Goal: Task Accomplishment & Management: Use online tool/utility

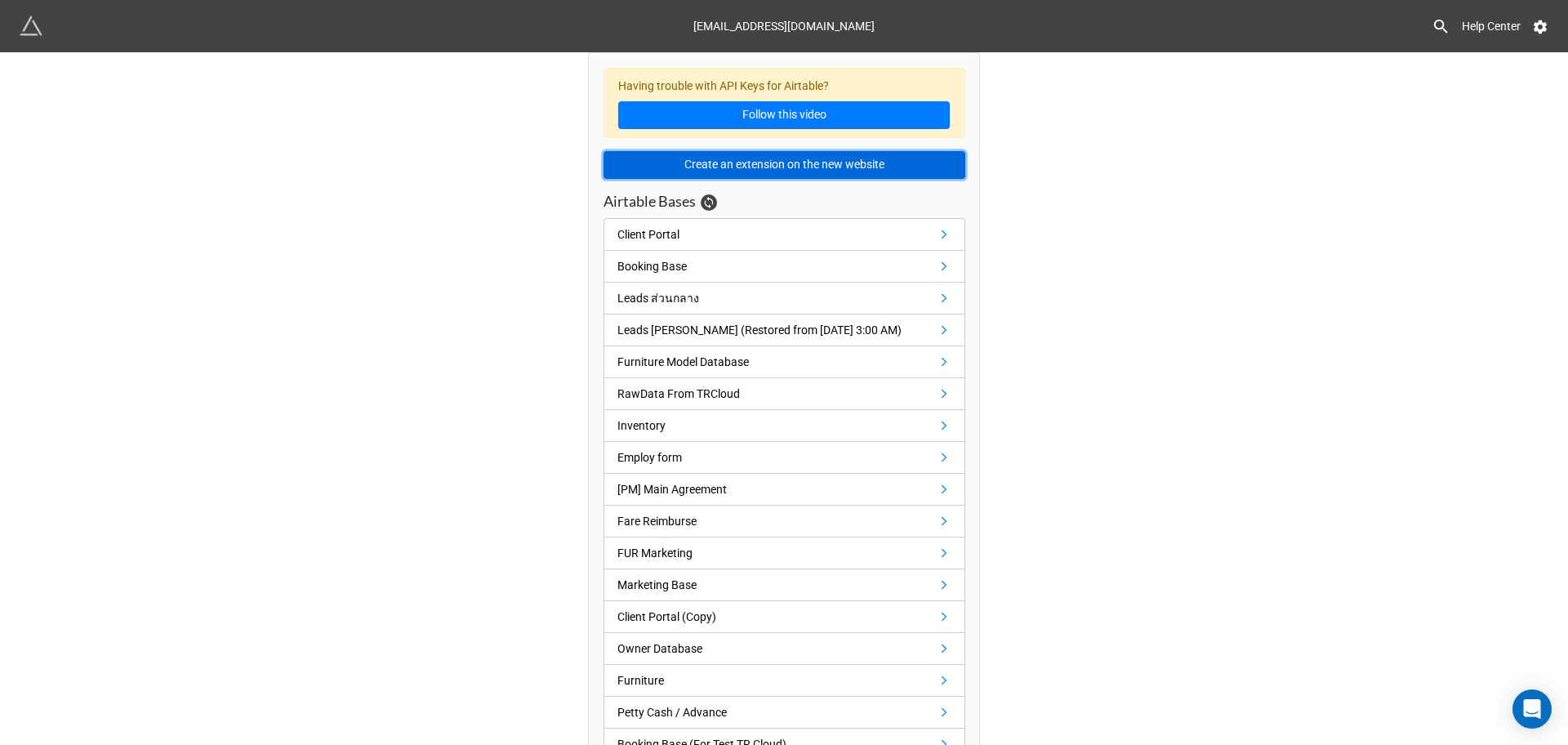
click at [882, 169] on button "Create an extension on the new website" at bounding box center [784, 164] width 362 height 28
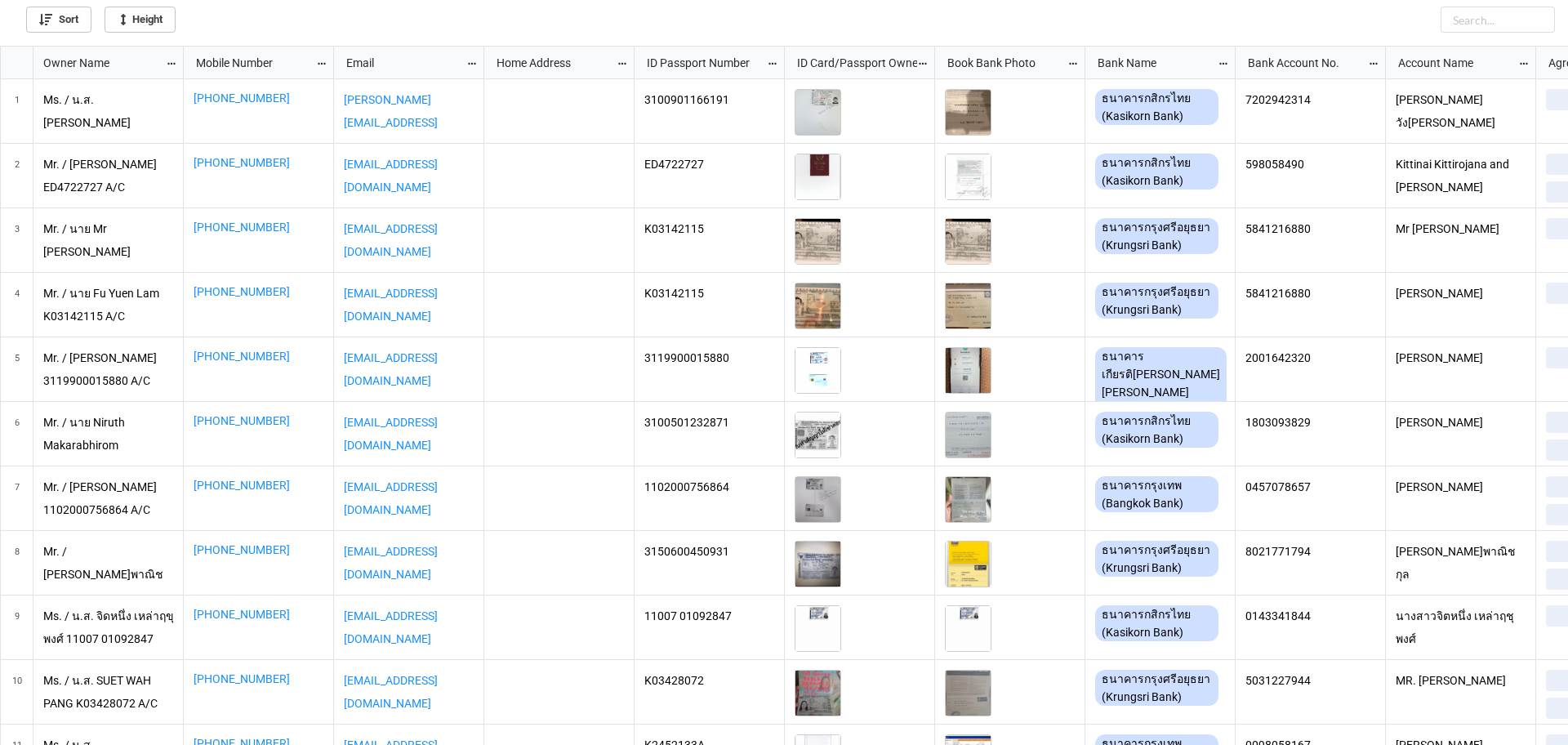
scroll to position [690, 1558]
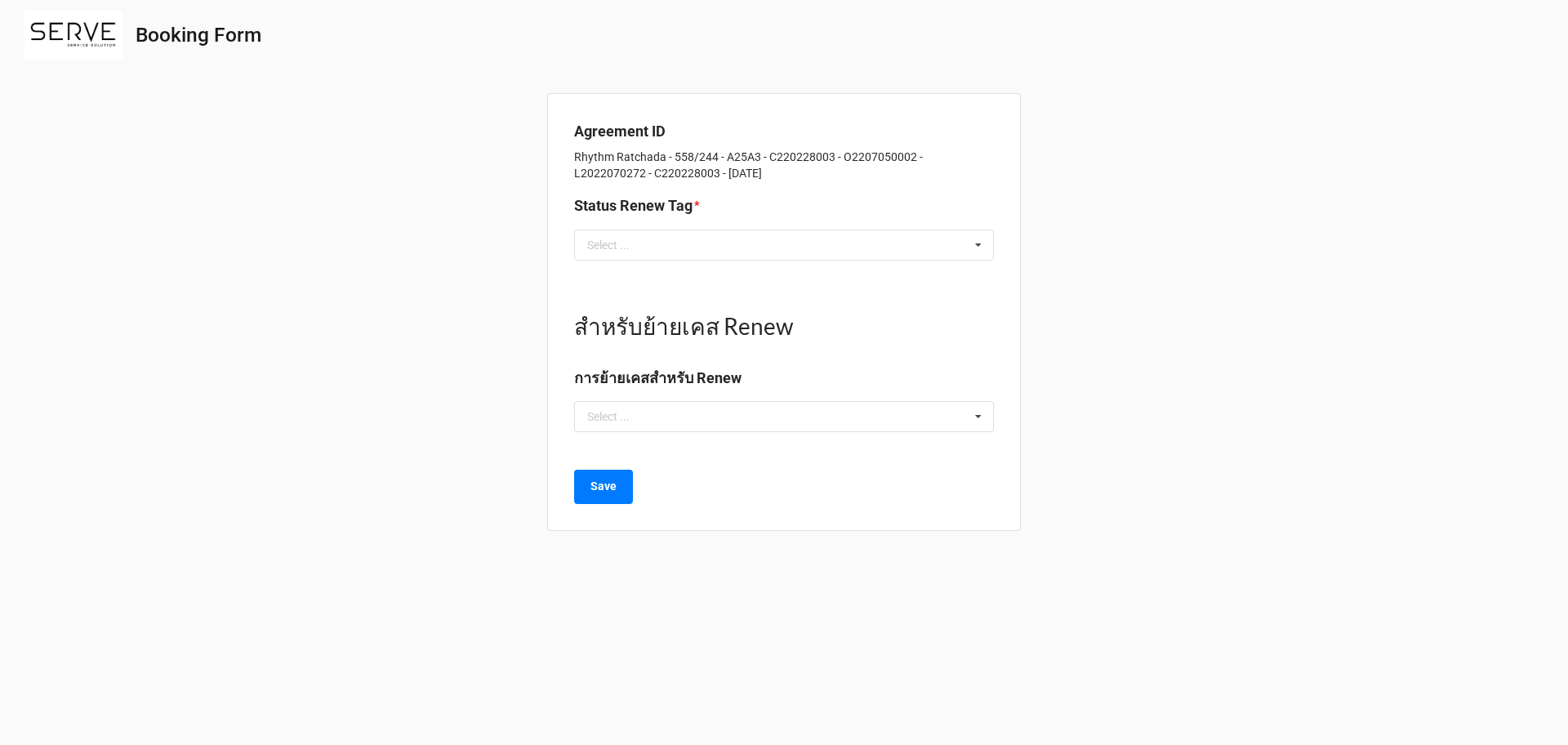
click at [985, 226] on div "Status Renew Tag *" at bounding box center [784, 212] width 420 height 34
click at [981, 236] on icon at bounding box center [979, 245] width 25 height 31
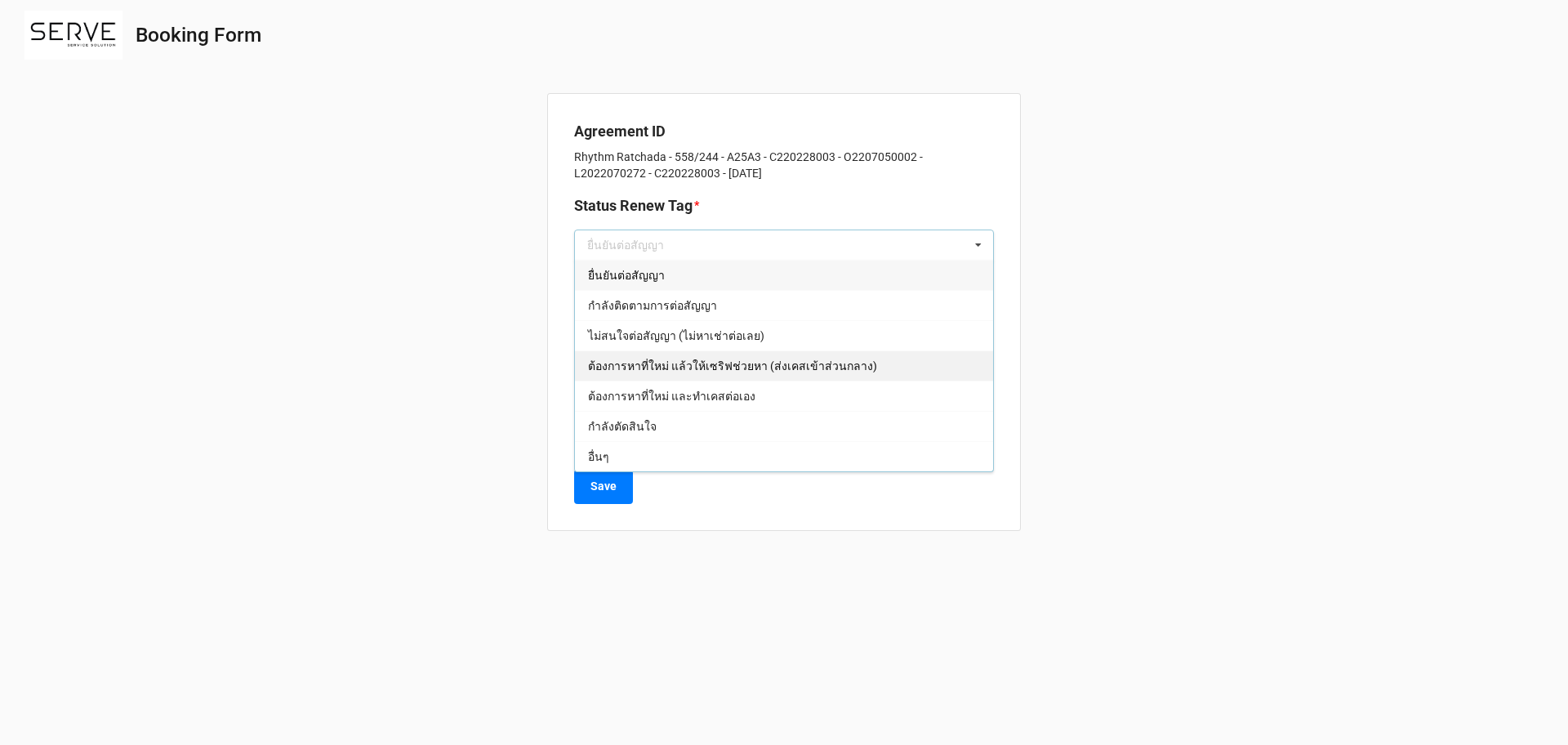
click at [903, 365] on div "ต้องการหาที่ใหม่ แล้วให้เซริฟช่วยหา (ส่งเคสเข้าส่วนกลาง)" at bounding box center [784, 366] width 418 height 31
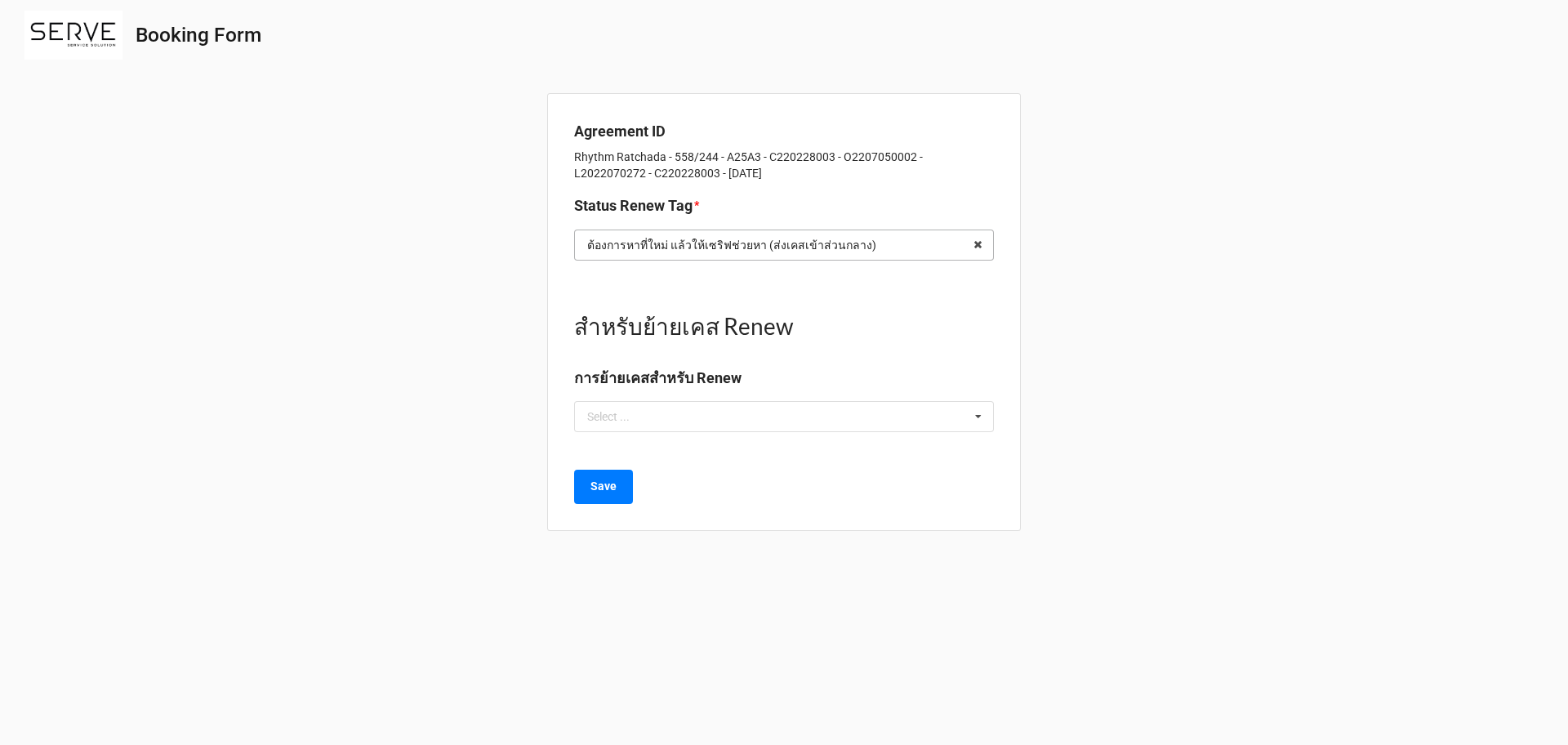
click at [876, 249] on input "text" at bounding box center [785, 245] width 418 height 30
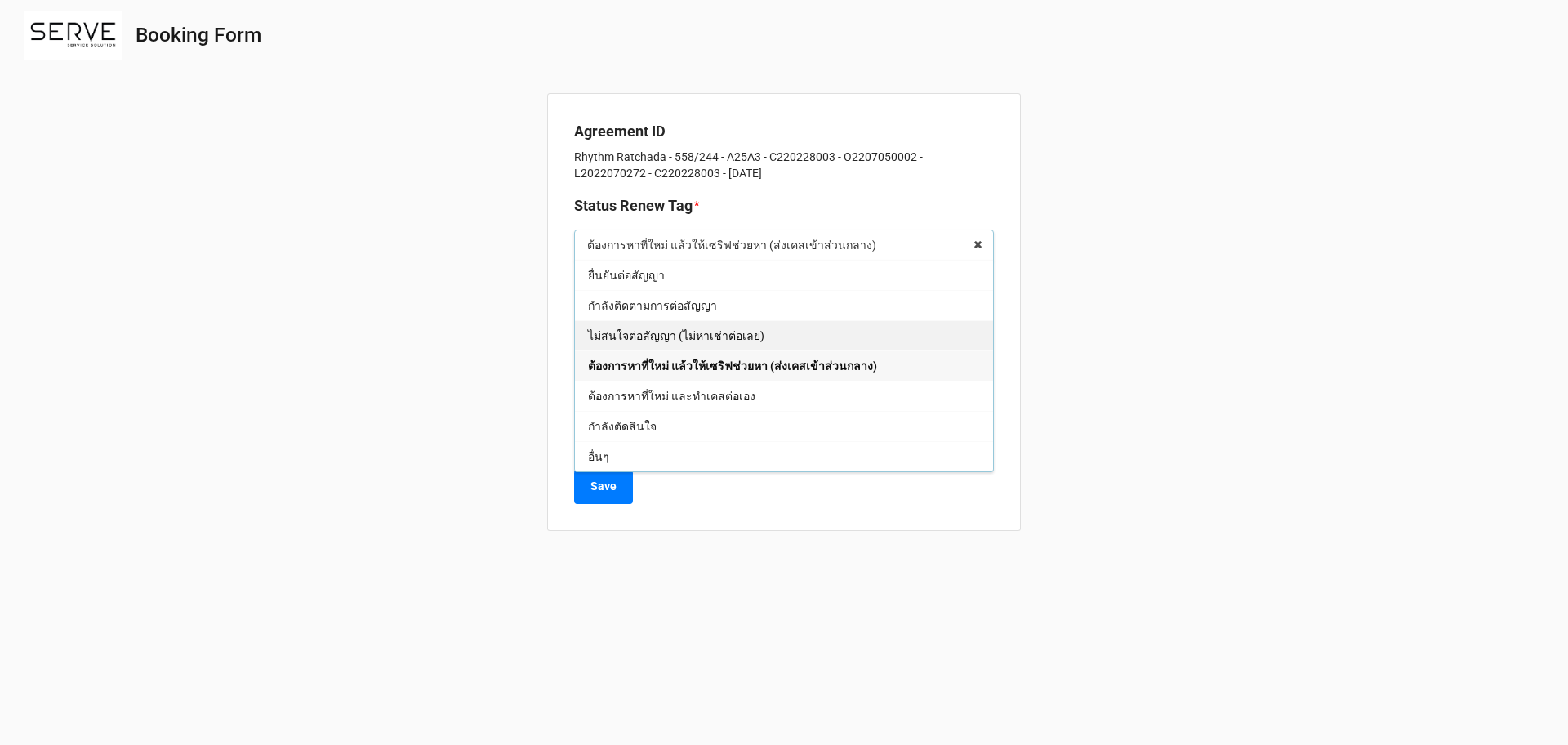
click at [858, 334] on div "ไม่สนใจต่อสัญญา (ไม่หาเช่าต่อเลย)" at bounding box center [784, 335] width 418 height 31
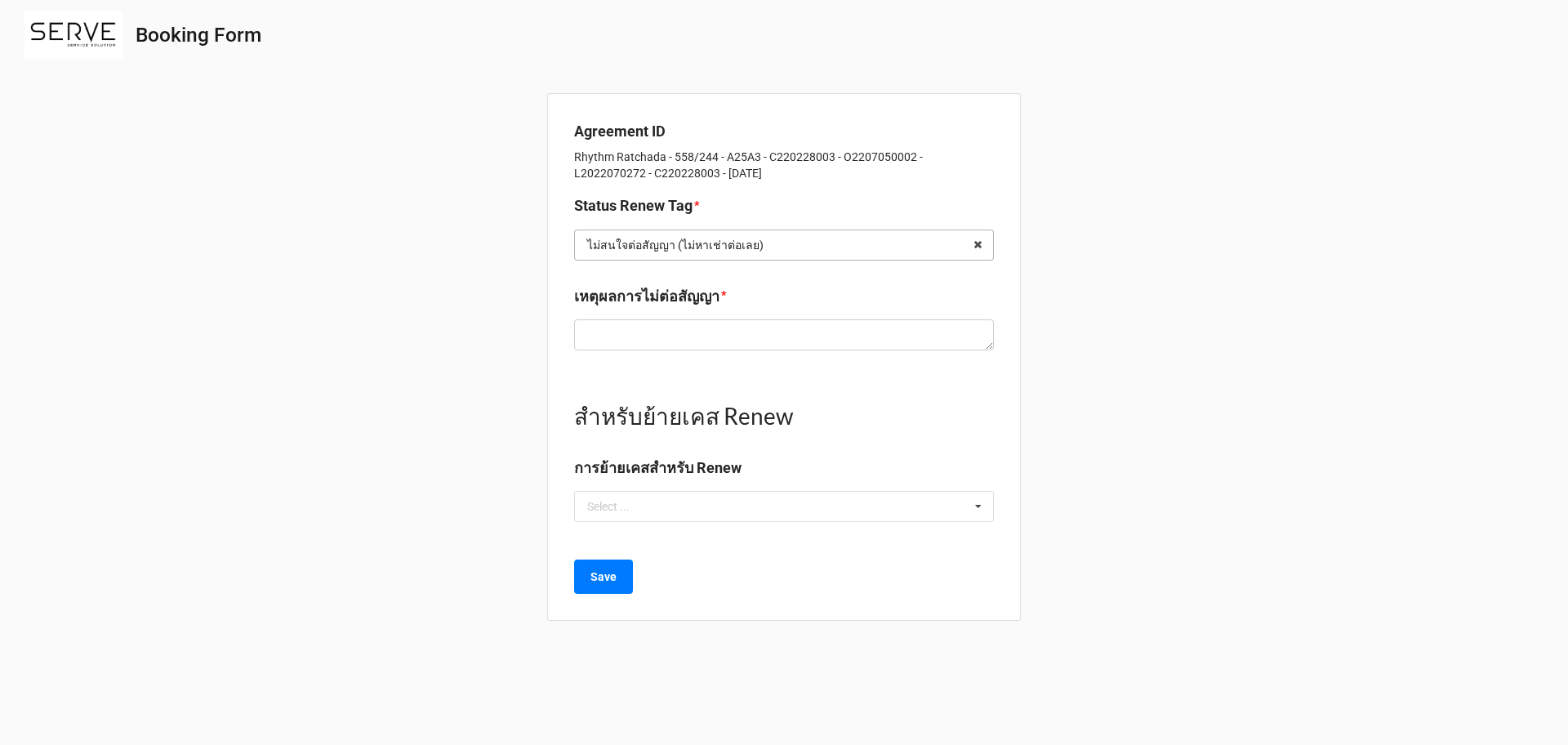
click at [841, 234] on input "text" at bounding box center [785, 245] width 418 height 30
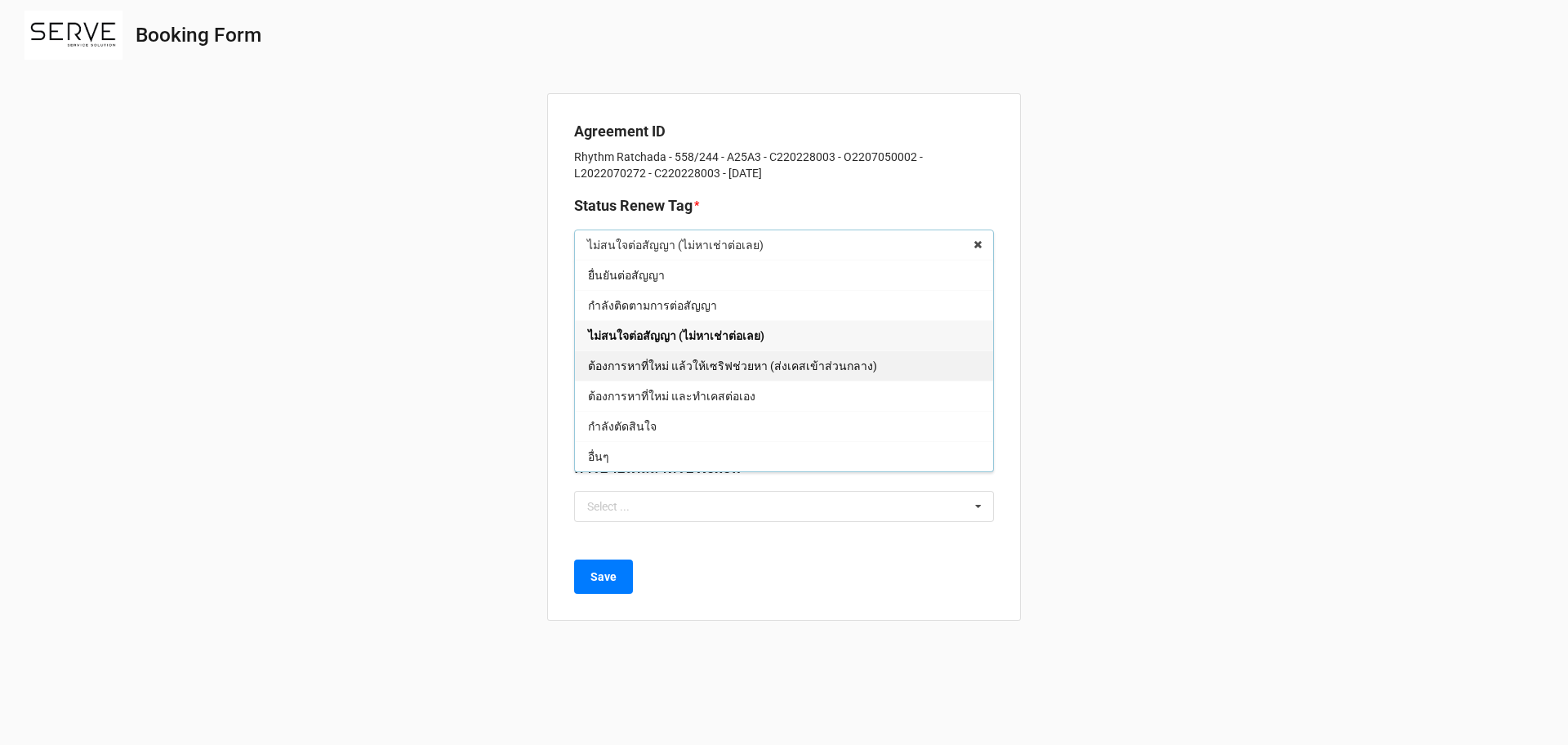
click at [826, 370] on span "ต้องการหาที่ใหม่ แล้วให้เซริฟช่วยหา (ส่งเคสเข้าส่วนกลาง)" at bounding box center [732, 366] width 289 height 13
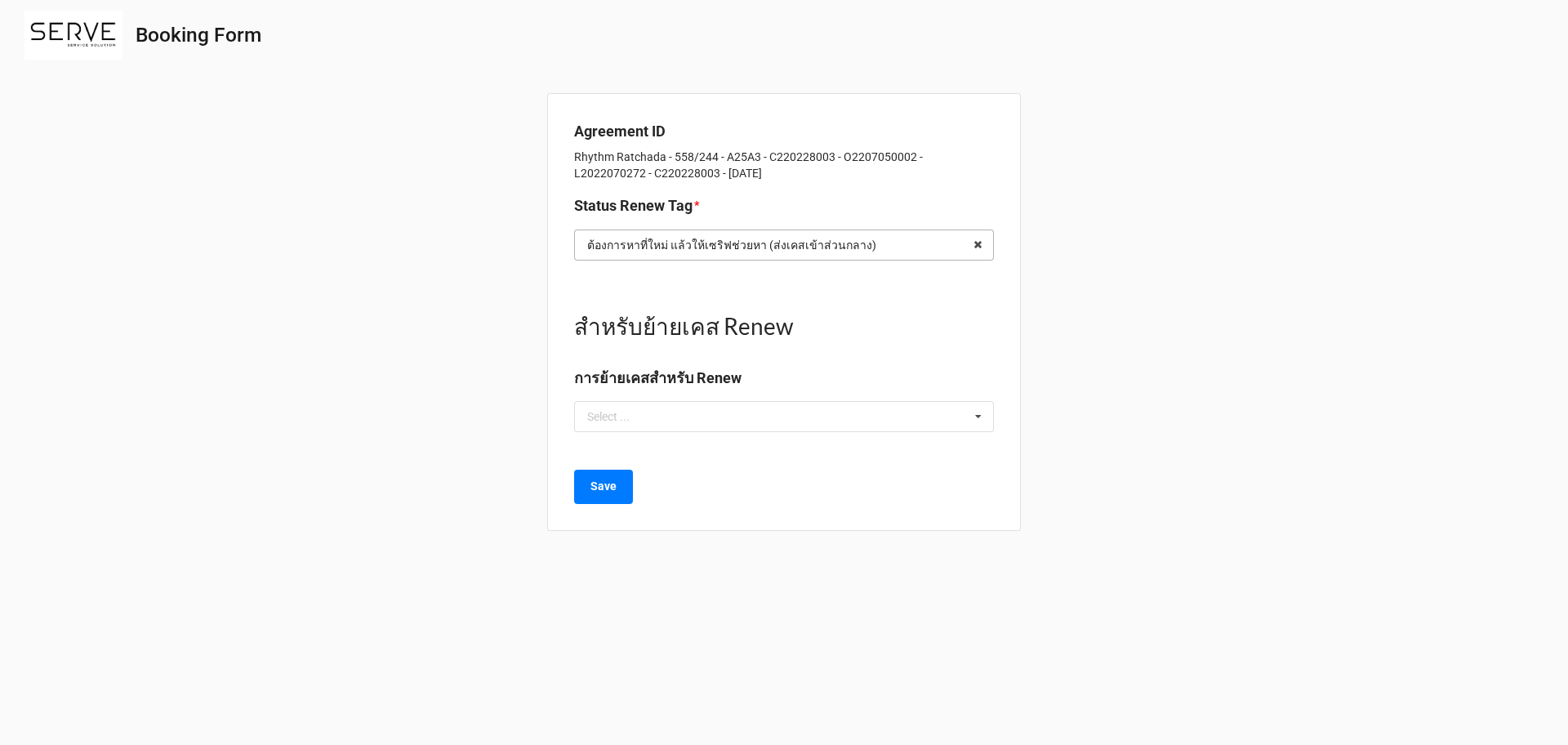
click at [867, 245] on input "text" at bounding box center [785, 245] width 418 height 30
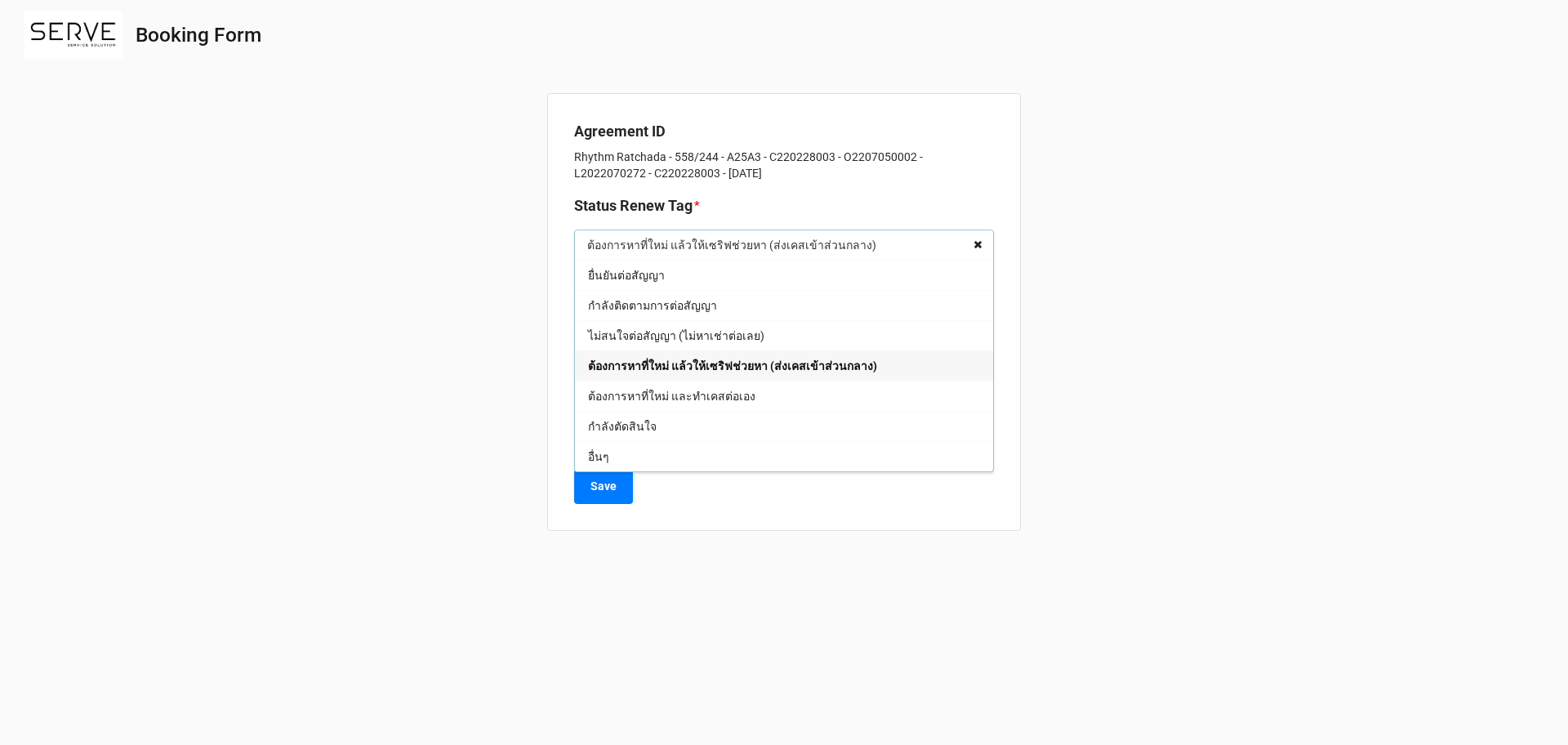
click at [968, 245] on icon at bounding box center [978, 245] width 26 height 31
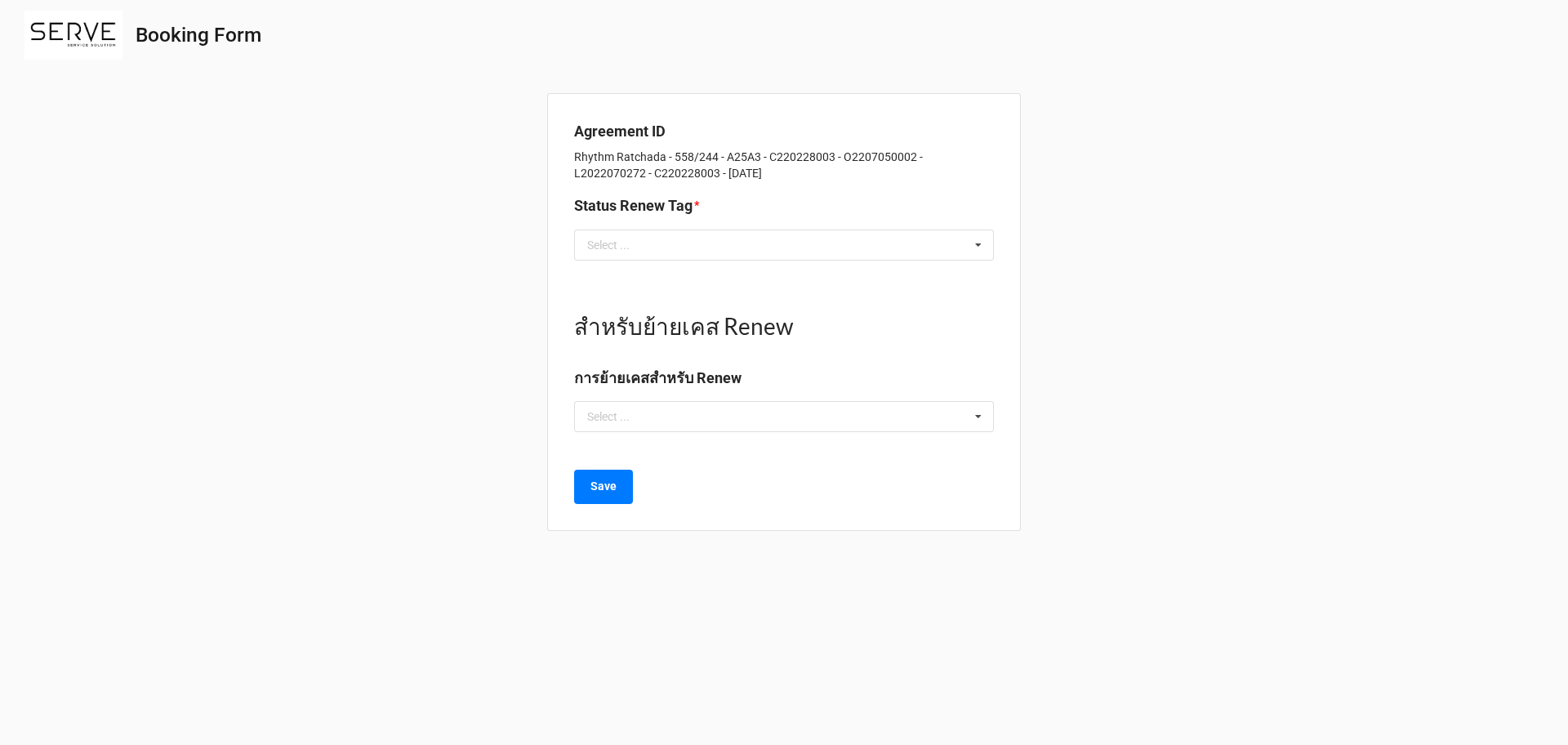
click at [968, 245] on icon at bounding box center [979, 245] width 25 height 31
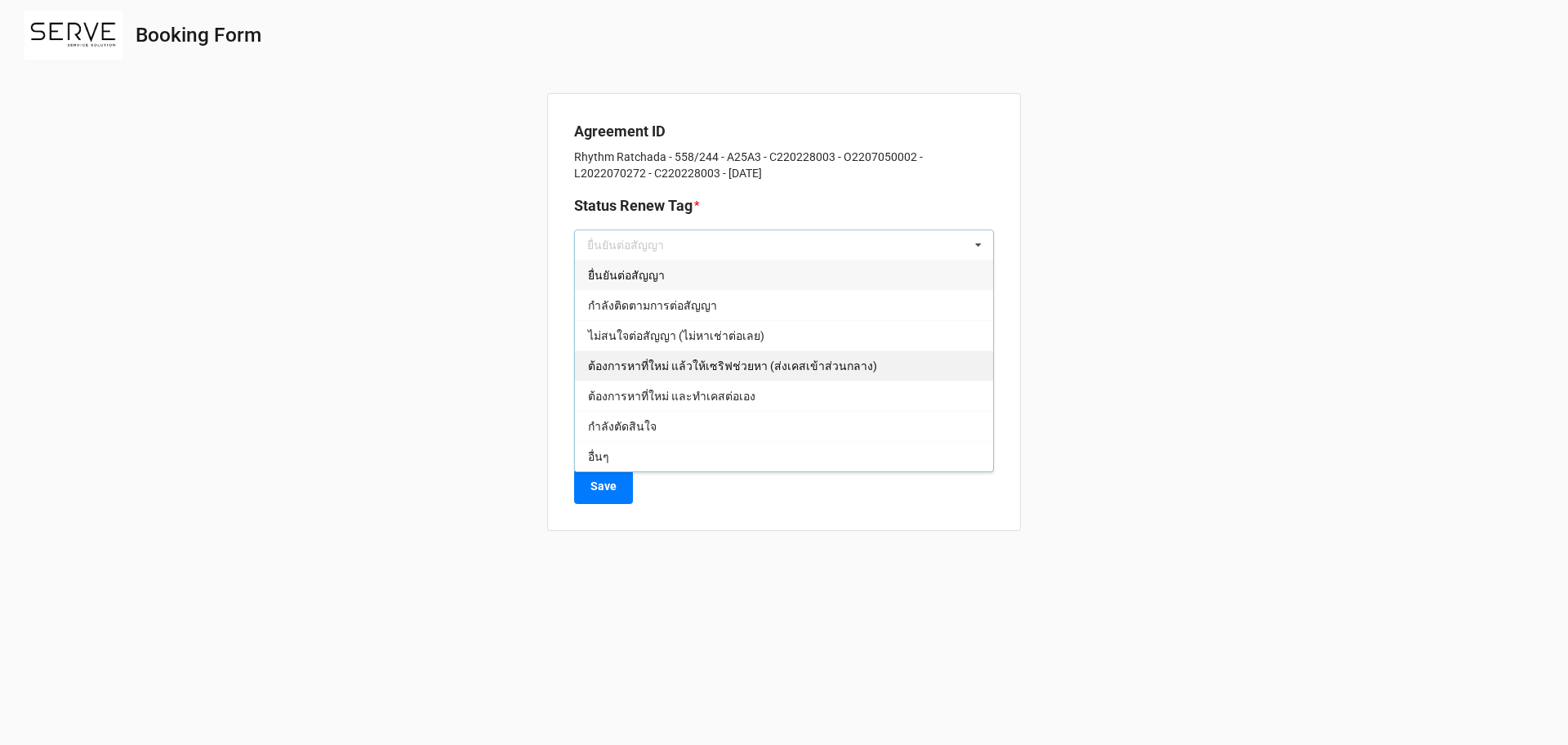
click at [873, 364] on div "ต้องการหาที่ใหม่ แล้วให้เซริฟช่วยหา (ส่งเคสเข้าส่วนกลาง)" at bounding box center [784, 366] width 418 height 31
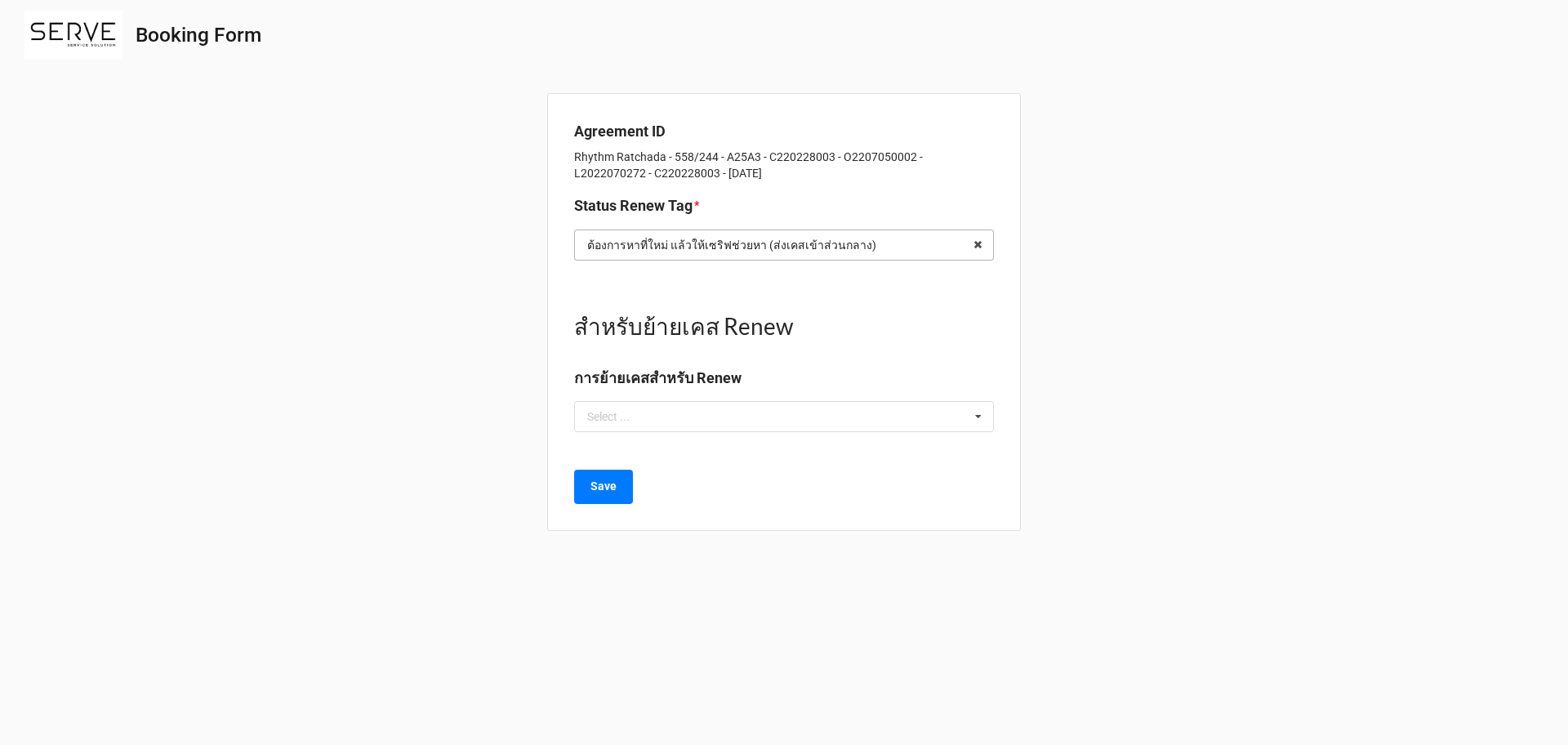
drag, startPoint x: 773, startPoint y: 251, endPoint x: 752, endPoint y: 238, distance: 24.7
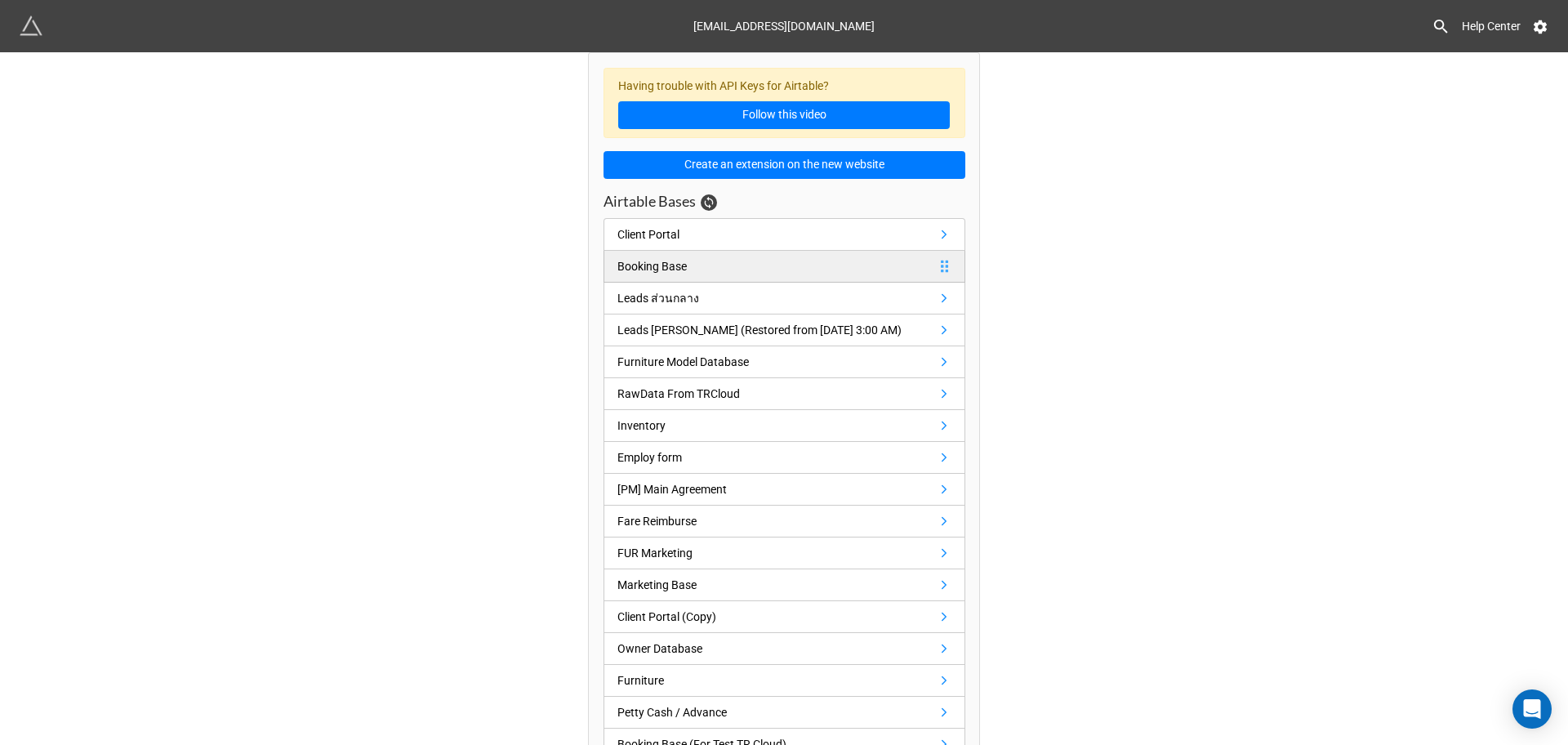
click at [678, 266] on div "Booking Base" at bounding box center [651, 266] width 70 height 18
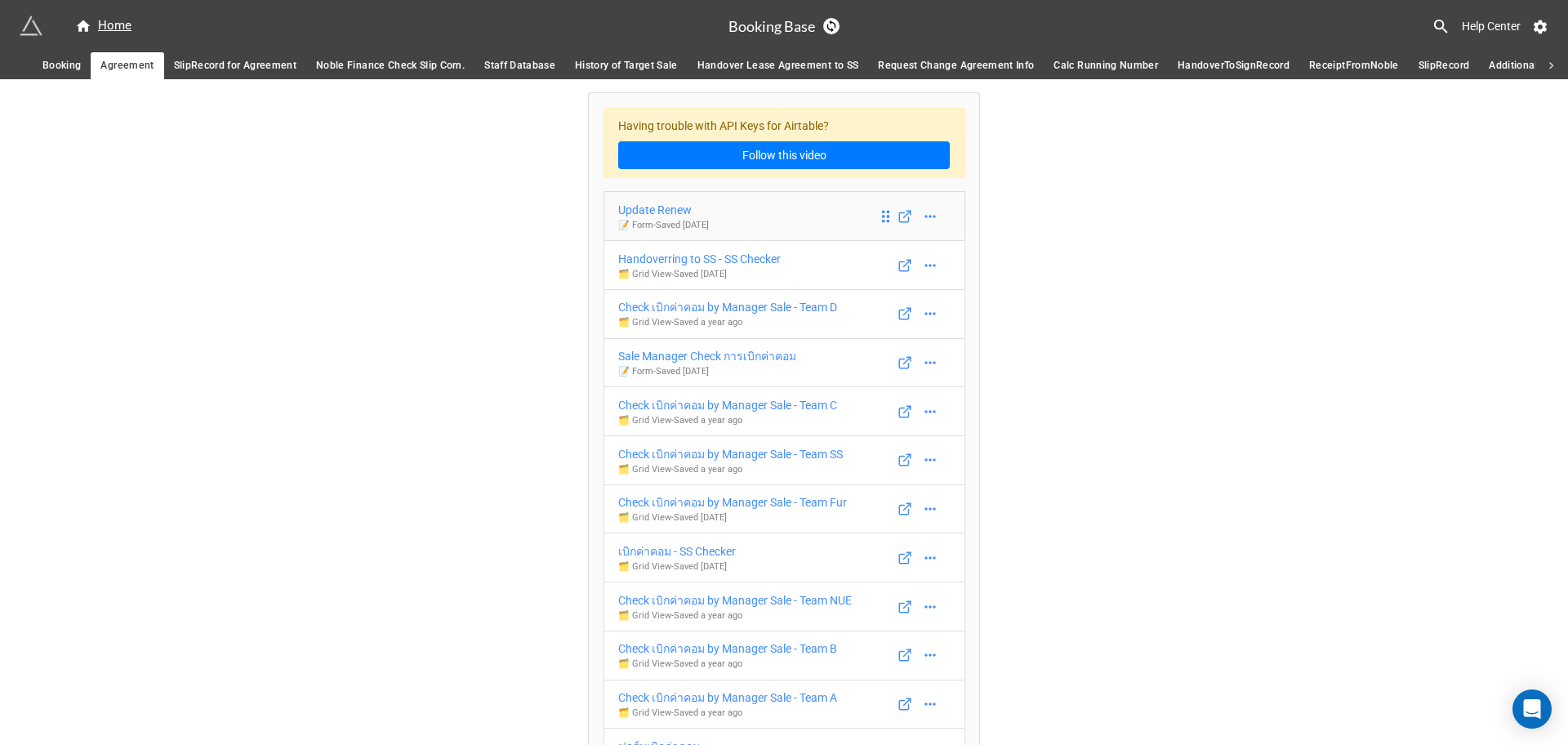
click at [709, 214] on div "Update Renew" at bounding box center [663, 209] width 91 height 18
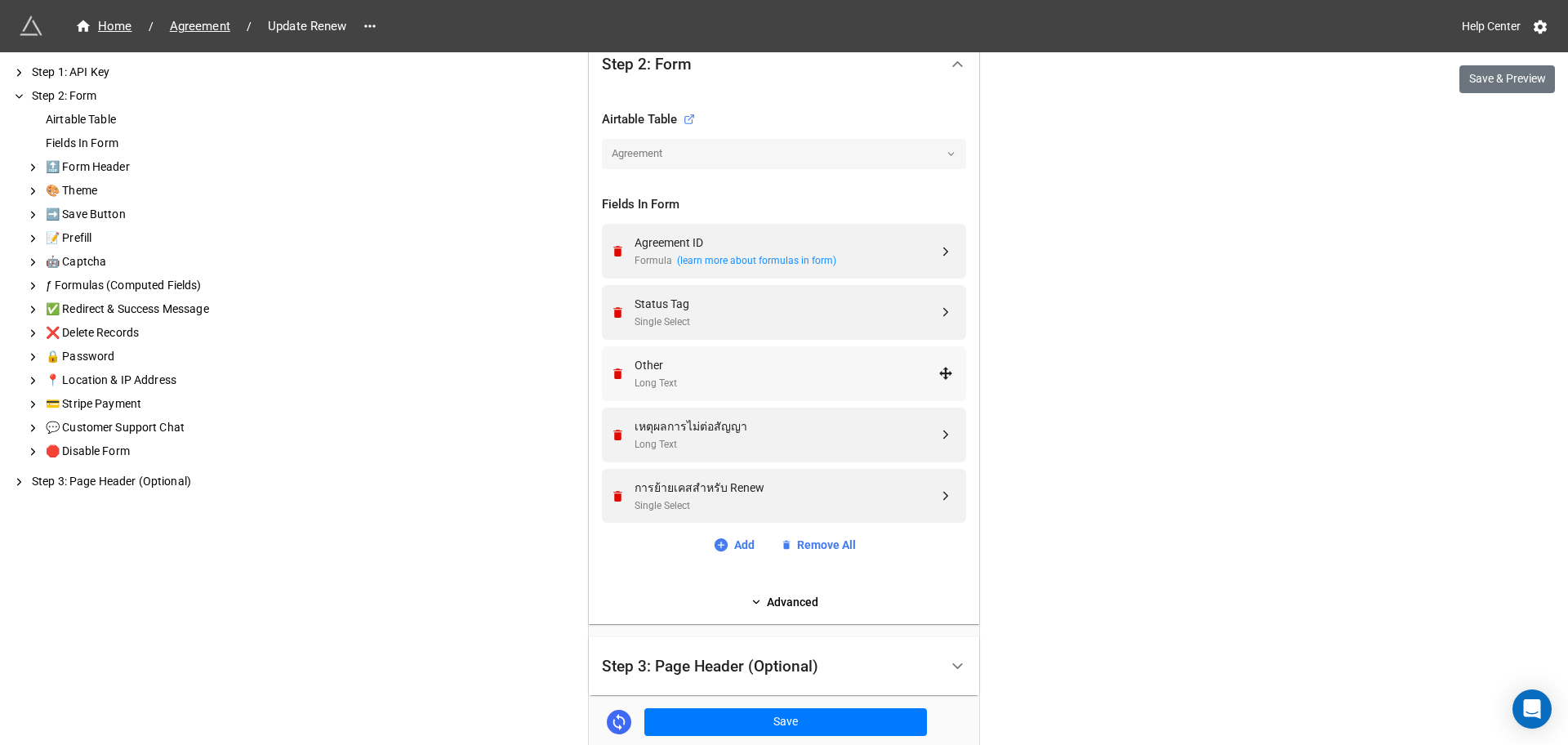
scroll to position [612, 0]
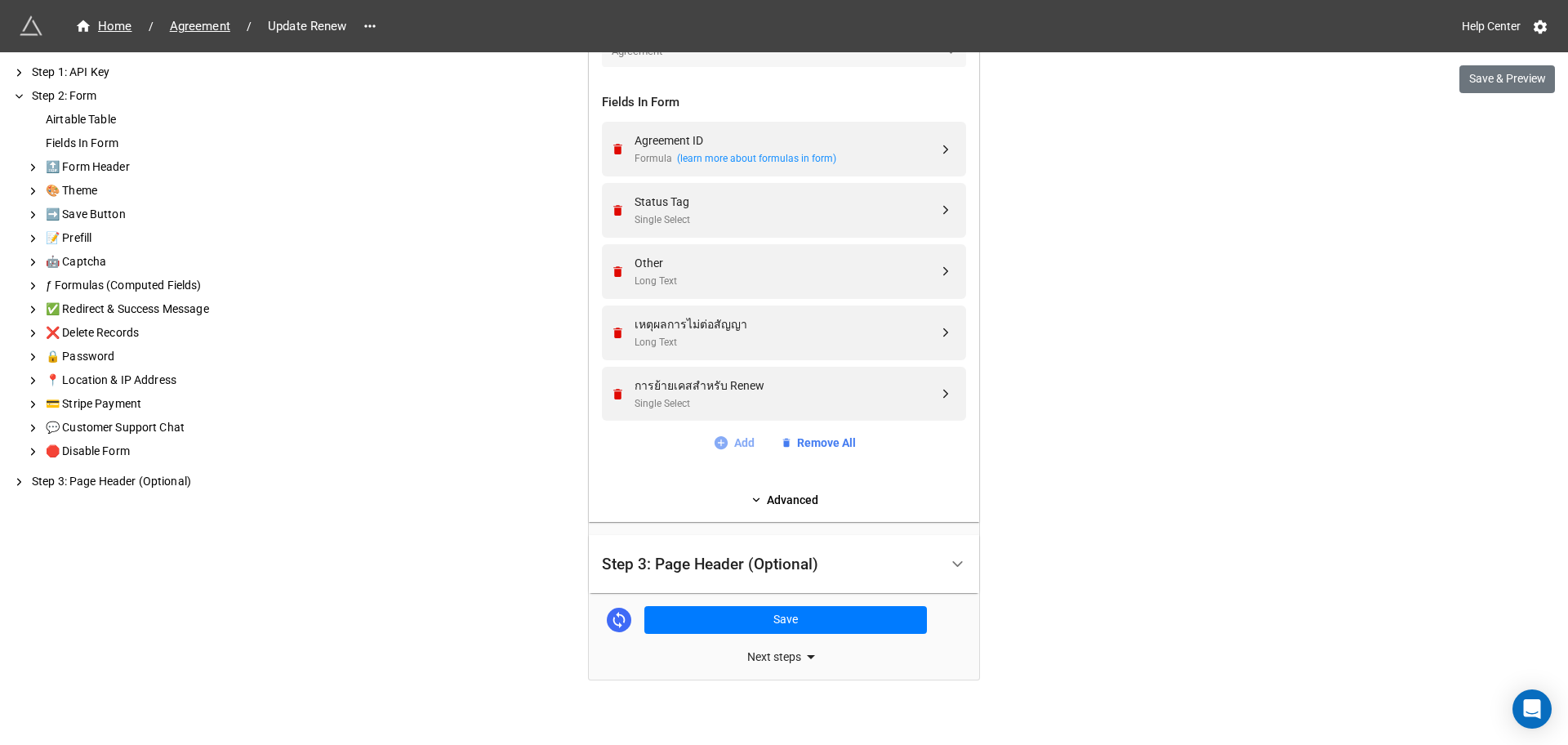
click at [734, 442] on link "Add" at bounding box center [734, 442] width 42 height 18
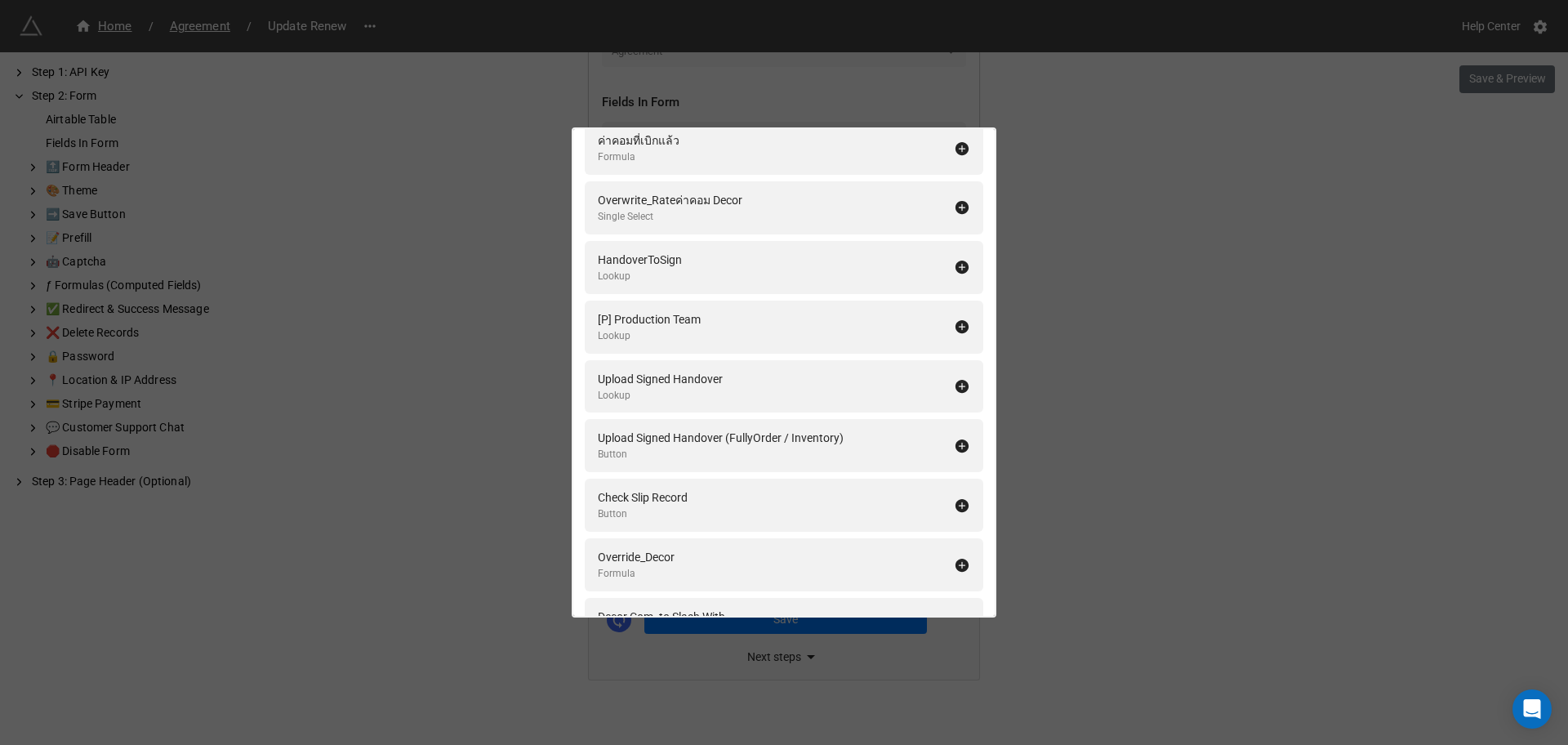
scroll to position [29487, 0]
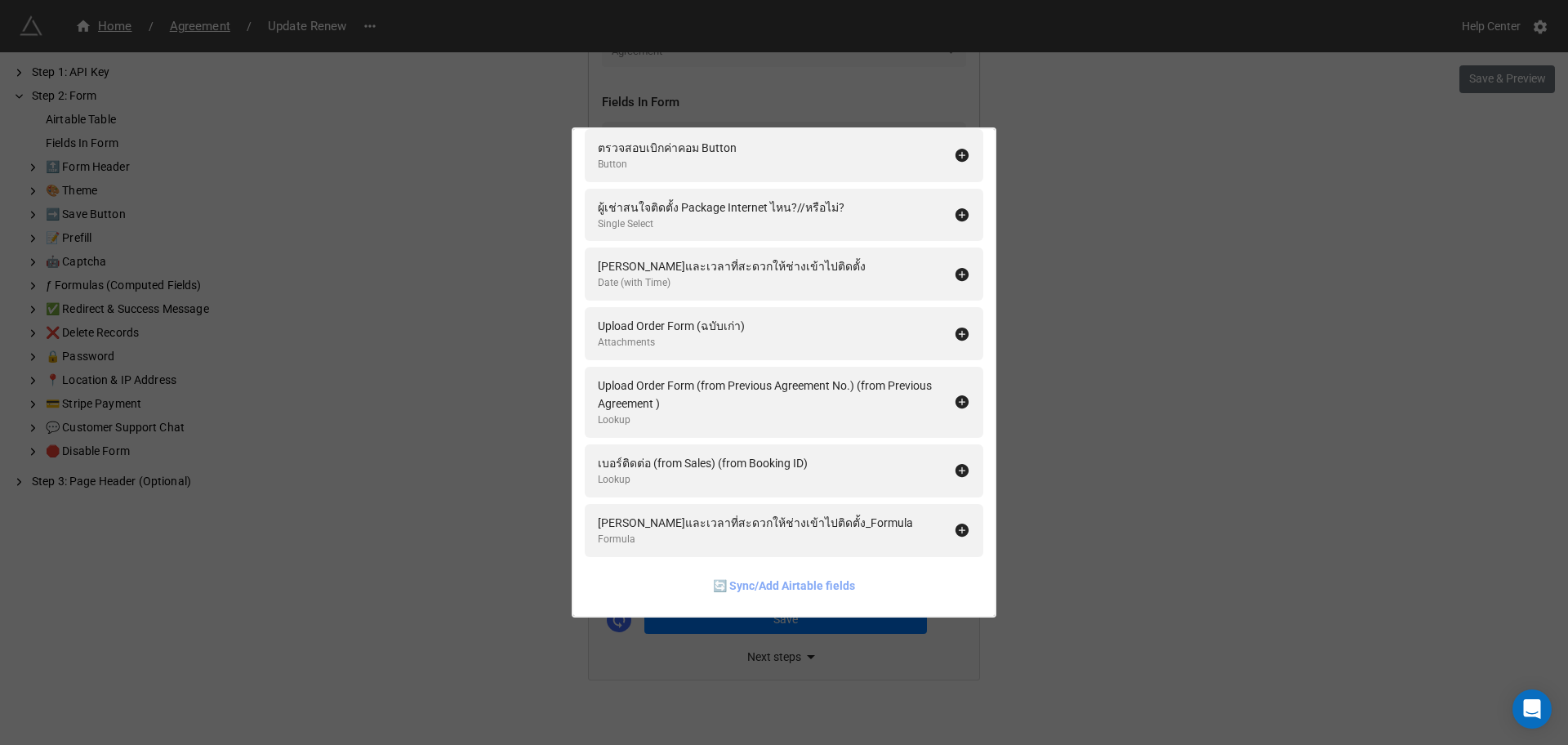
click at [777, 585] on link "🔄 Sync/Add Airtable fields" at bounding box center [784, 585] width 142 height 18
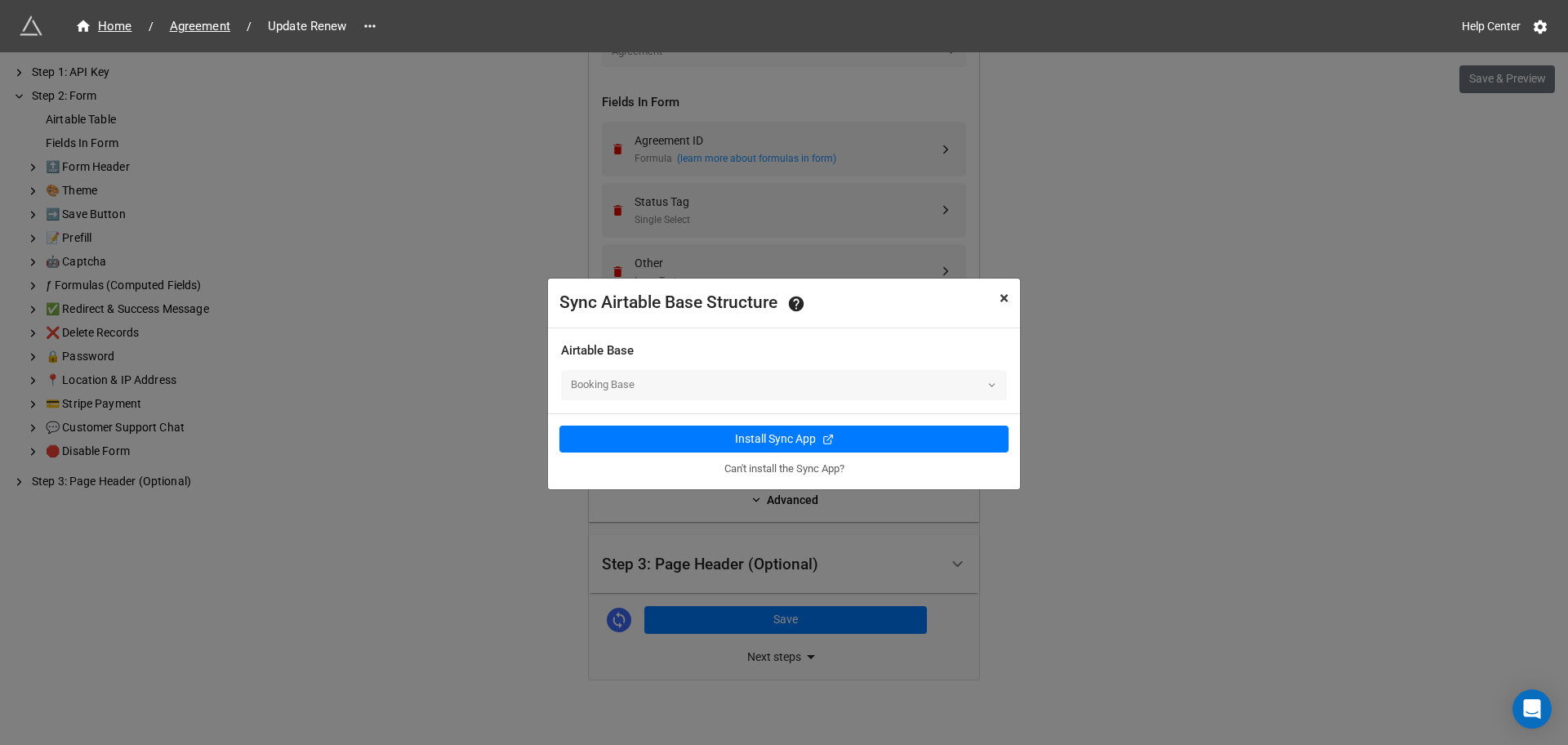
click at [1006, 302] on span "×" at bounding box center [1004, 298] width 9 height 20
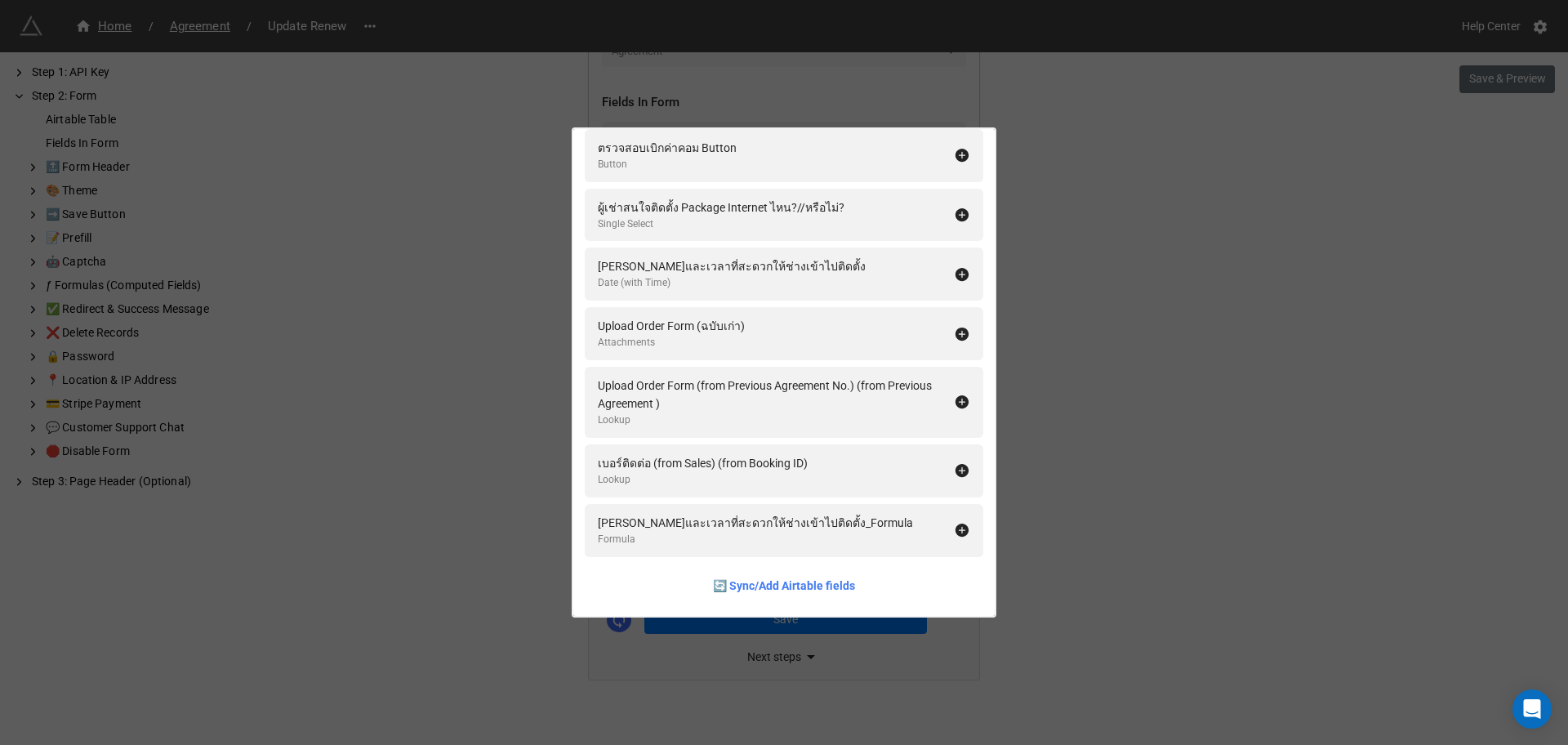
click at [1278, 397] on div "Fields In Form Add All Booking ID Linked Records Sales (from Booking ID) Lookup…" at bounding box center [784, 372] width 1568 height 745
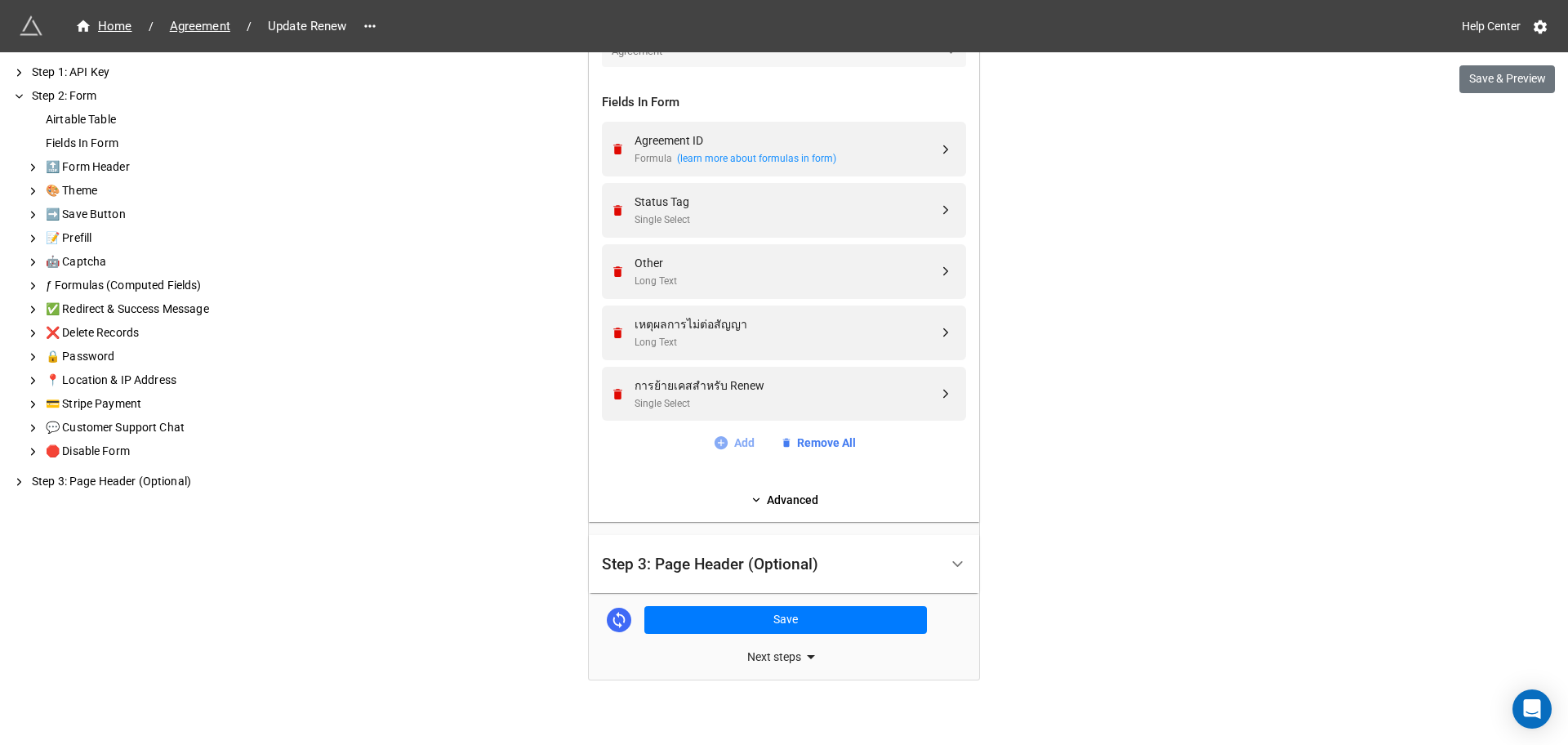
click at [728, 448] on link "Add" at bounding box center [734, 442] width 42 height 18
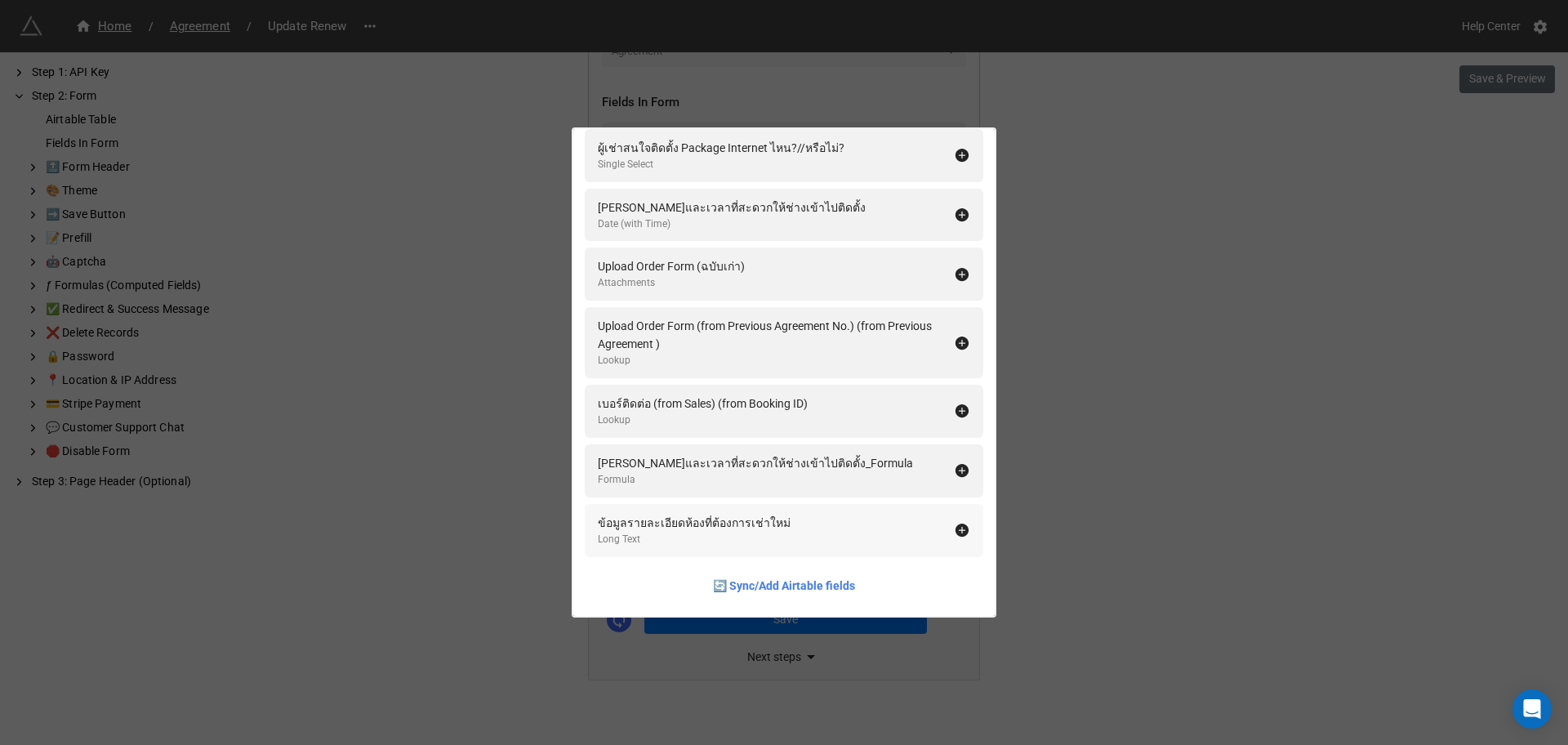
click at [956, 536] on icon at bounding box center [963, 530] width 13 height 13
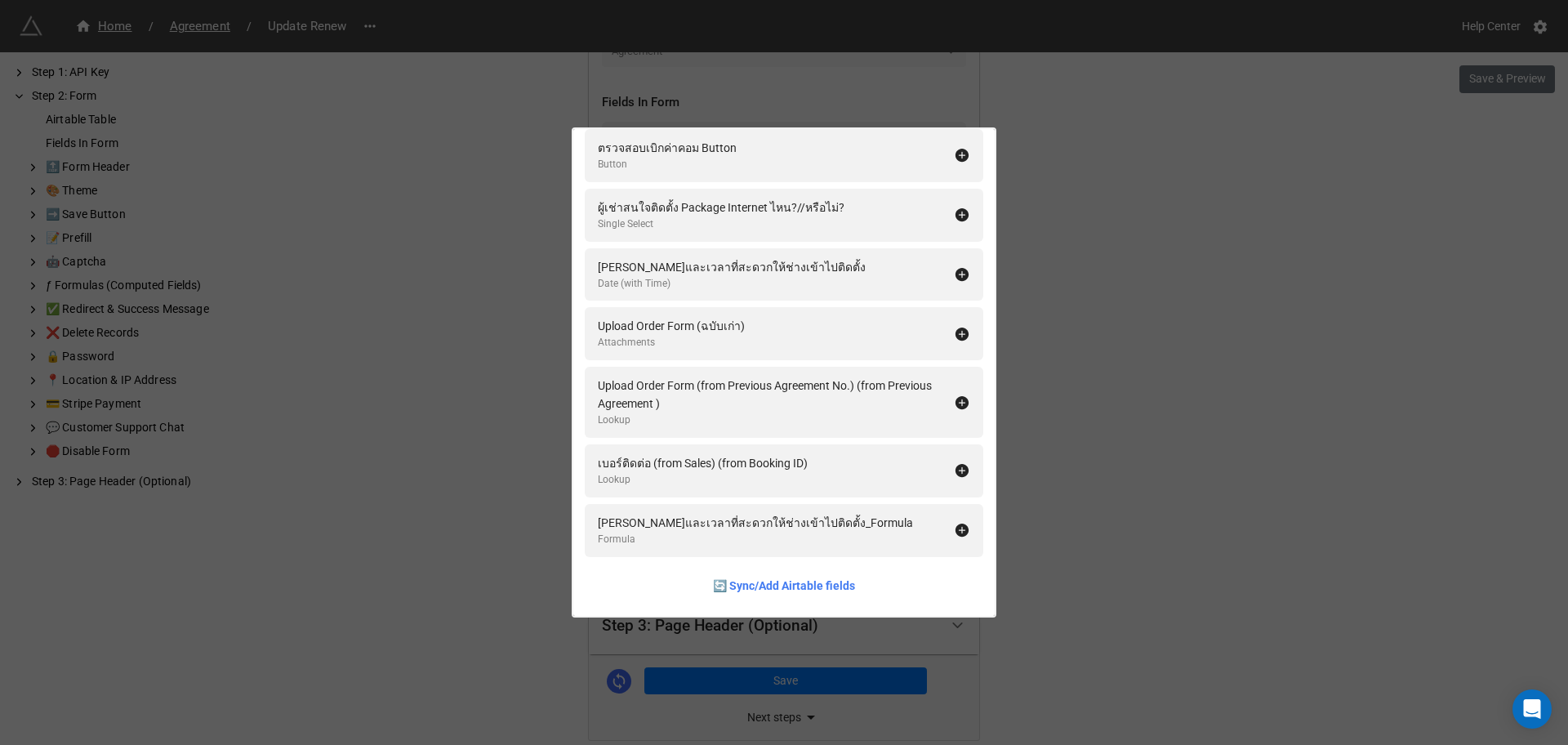
scroll to position [29427, 0]
click at [1193, 584] on div "Fields In Form Add All Booking ID Linked Records Sales (from Booking ID) Lookup…" at bounding box center [784, 372] width 1568 height 745
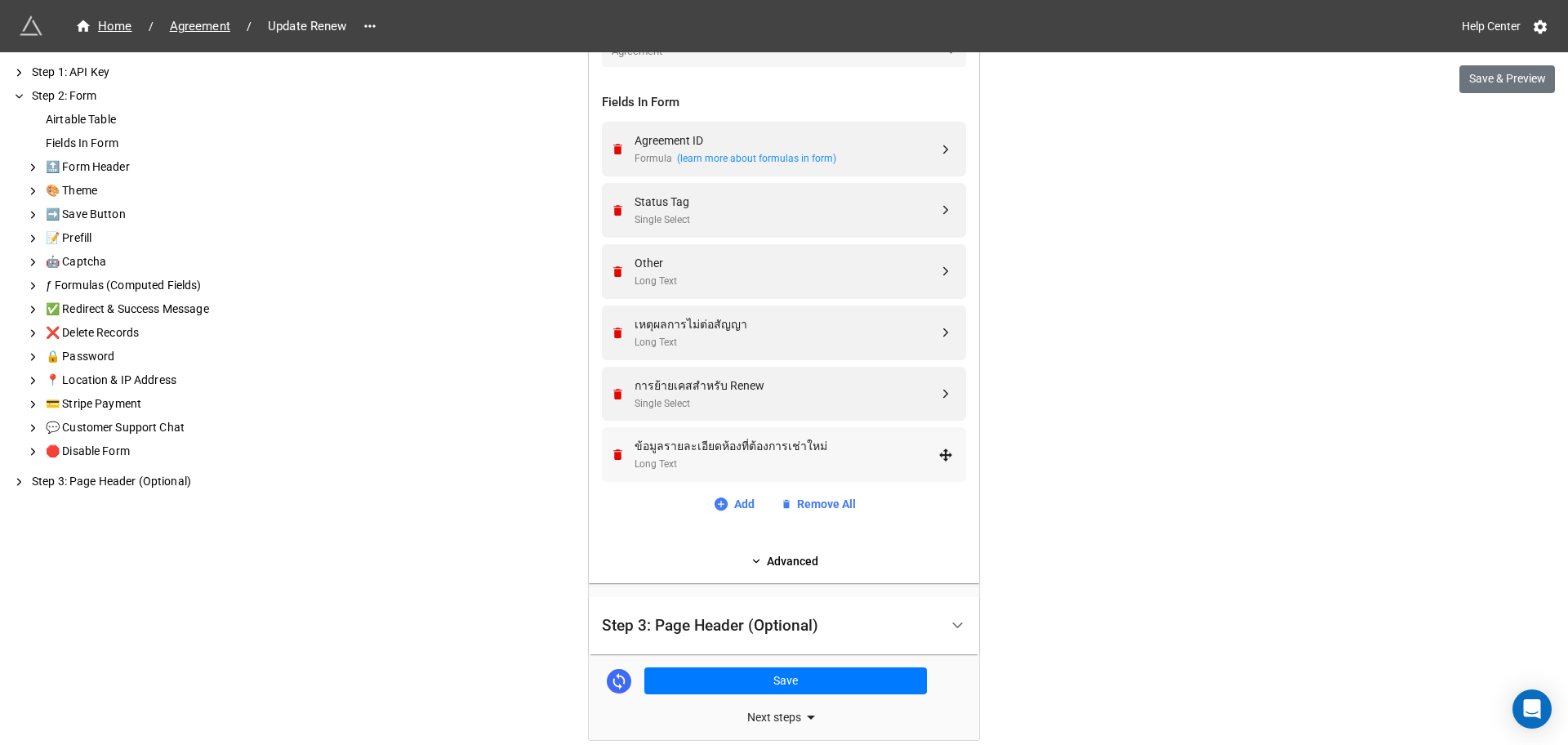
click at [765, 472] on div "ข้อมูลรายละเอียดห้องที่ต้องการเช่าใหม่ Long Text" at bounding box center [781, 454] width 343 height 54
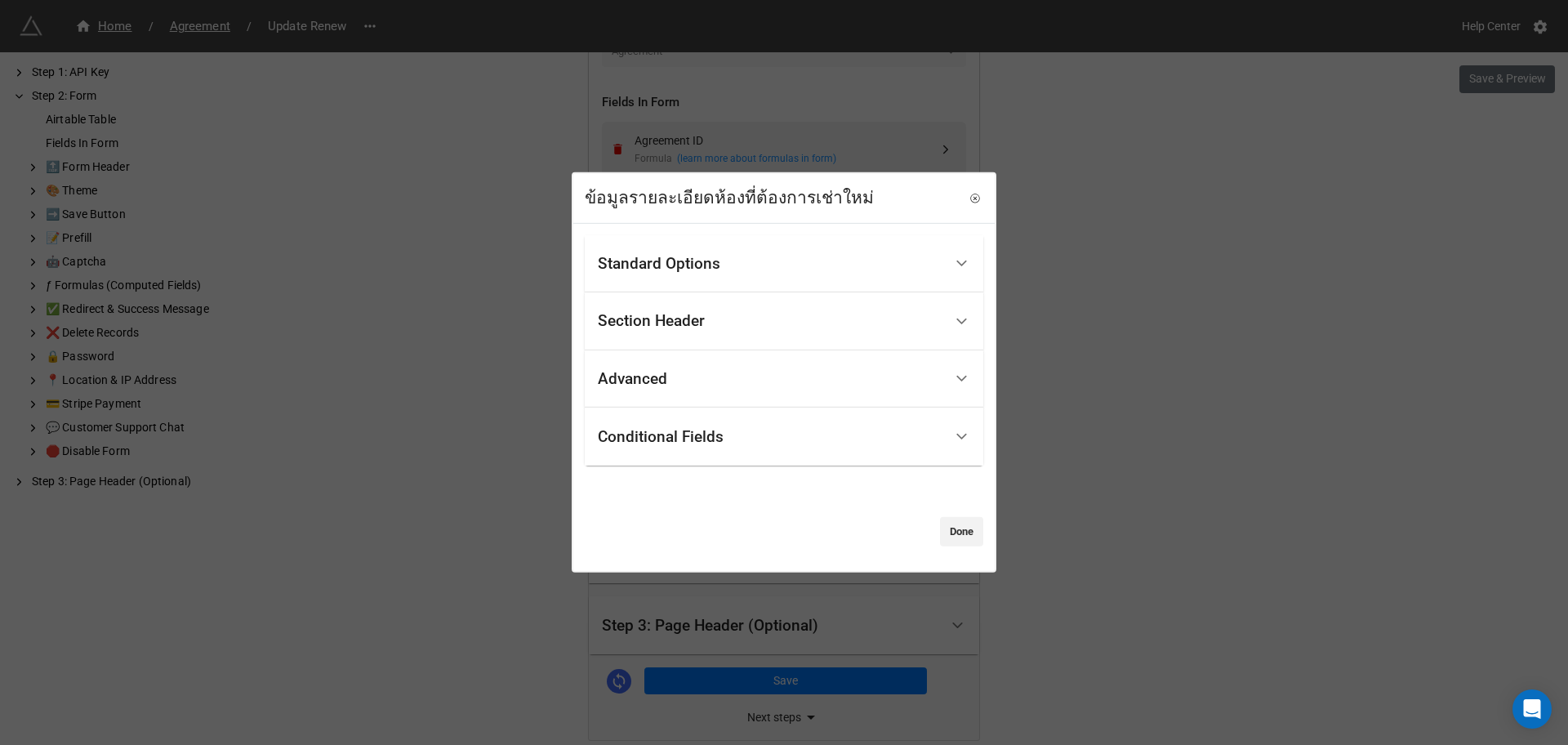
click at [694, 428] on div "Conditional Fields" at bounding box center [661, 436] width 126 height 16
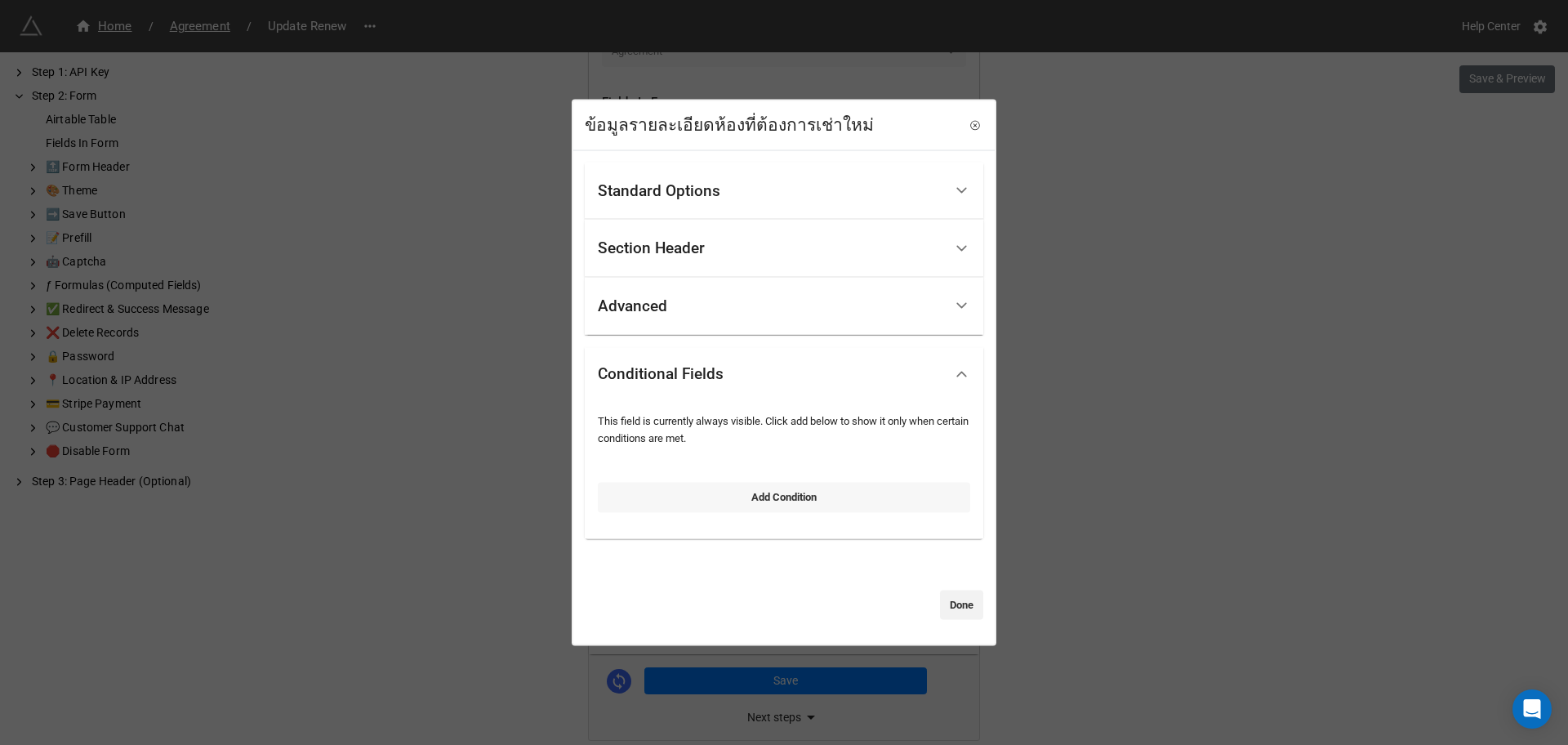
click at [714, 486] on link "Add Condition" at bounding box center [784, 497] width 372 height 30
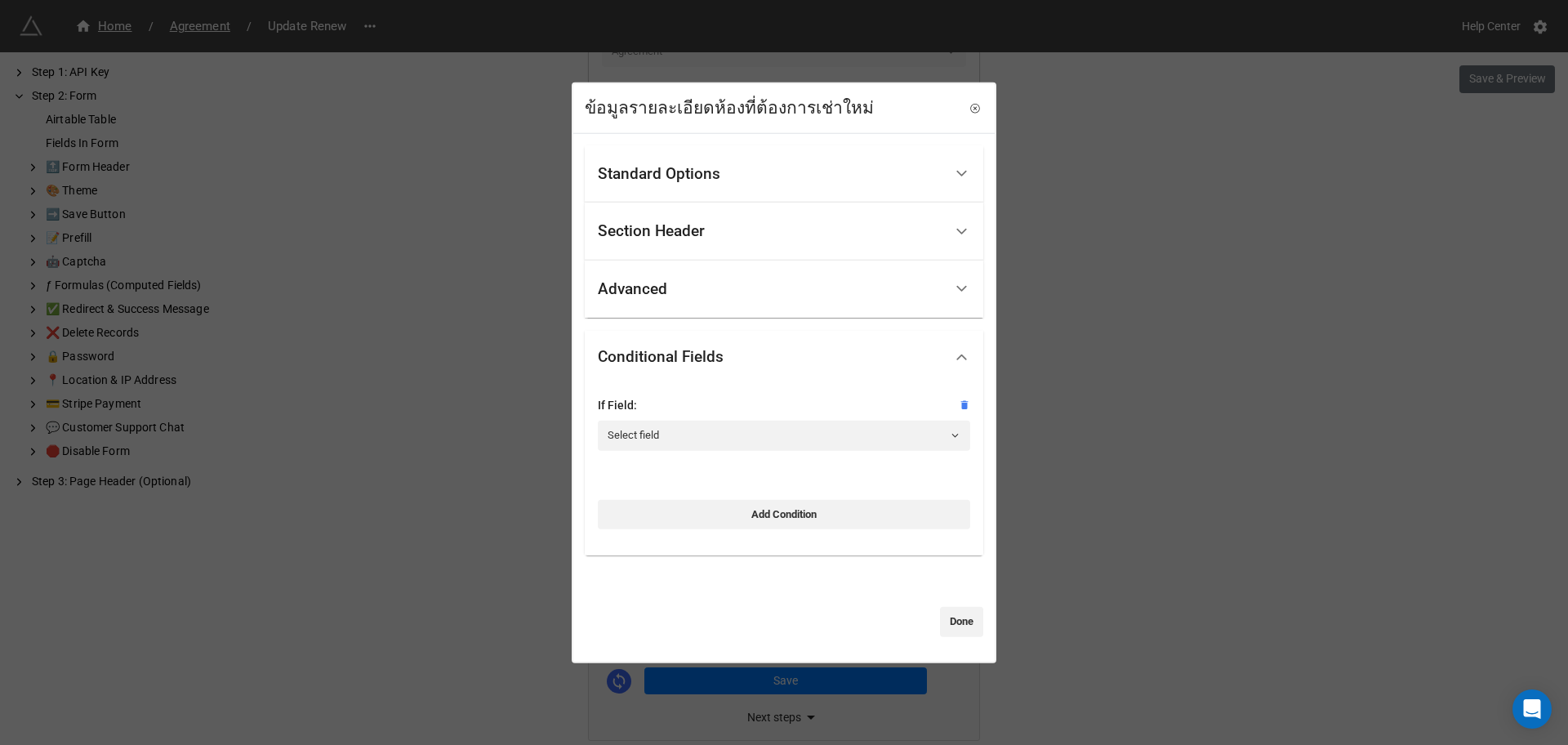
click at [699, 418] on div at bounding box center [784, 417] width 372 height 7
click at [702, 434] on link "Select field" at bounding box center [784, 435] width 372 height 30
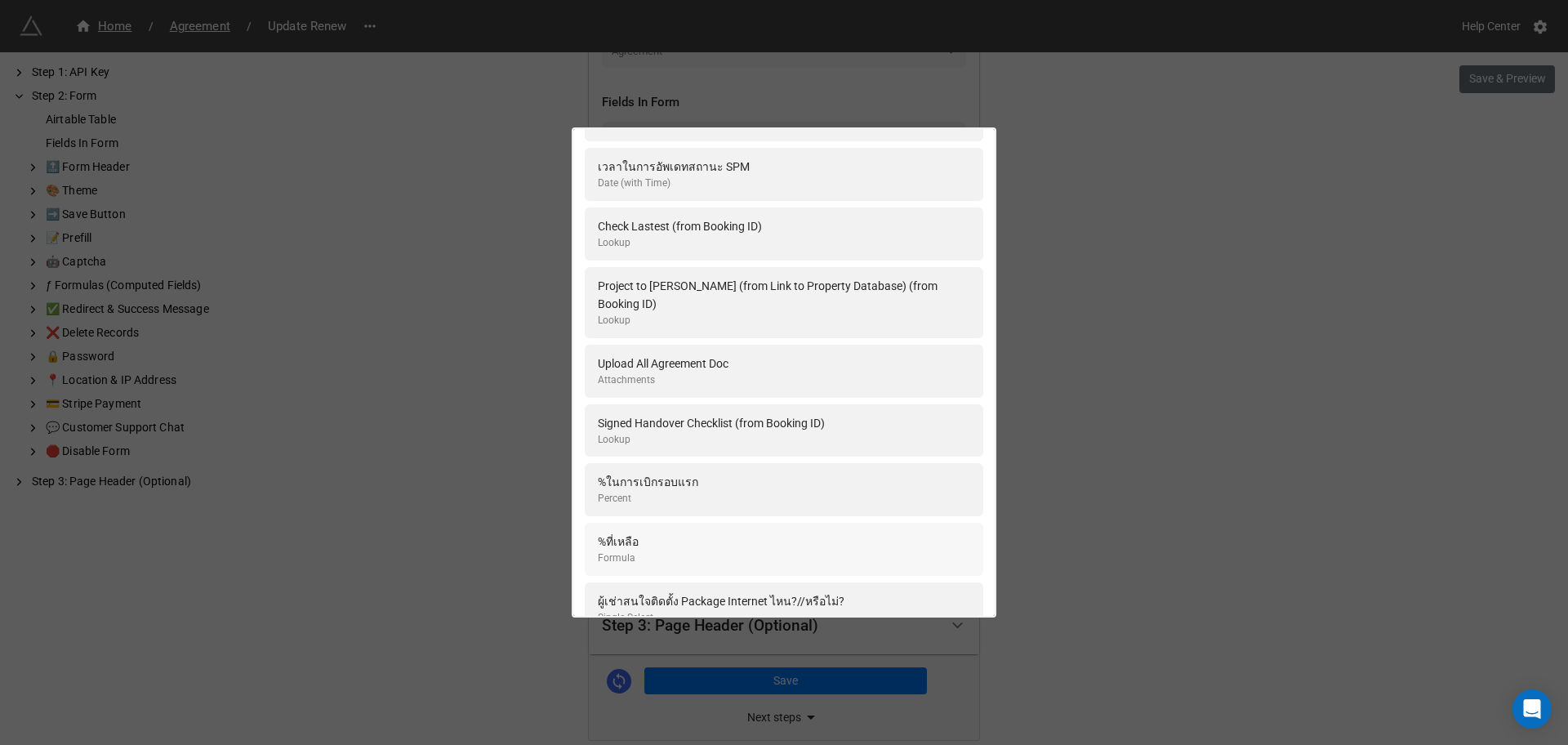
scroll to position [25340, 0]
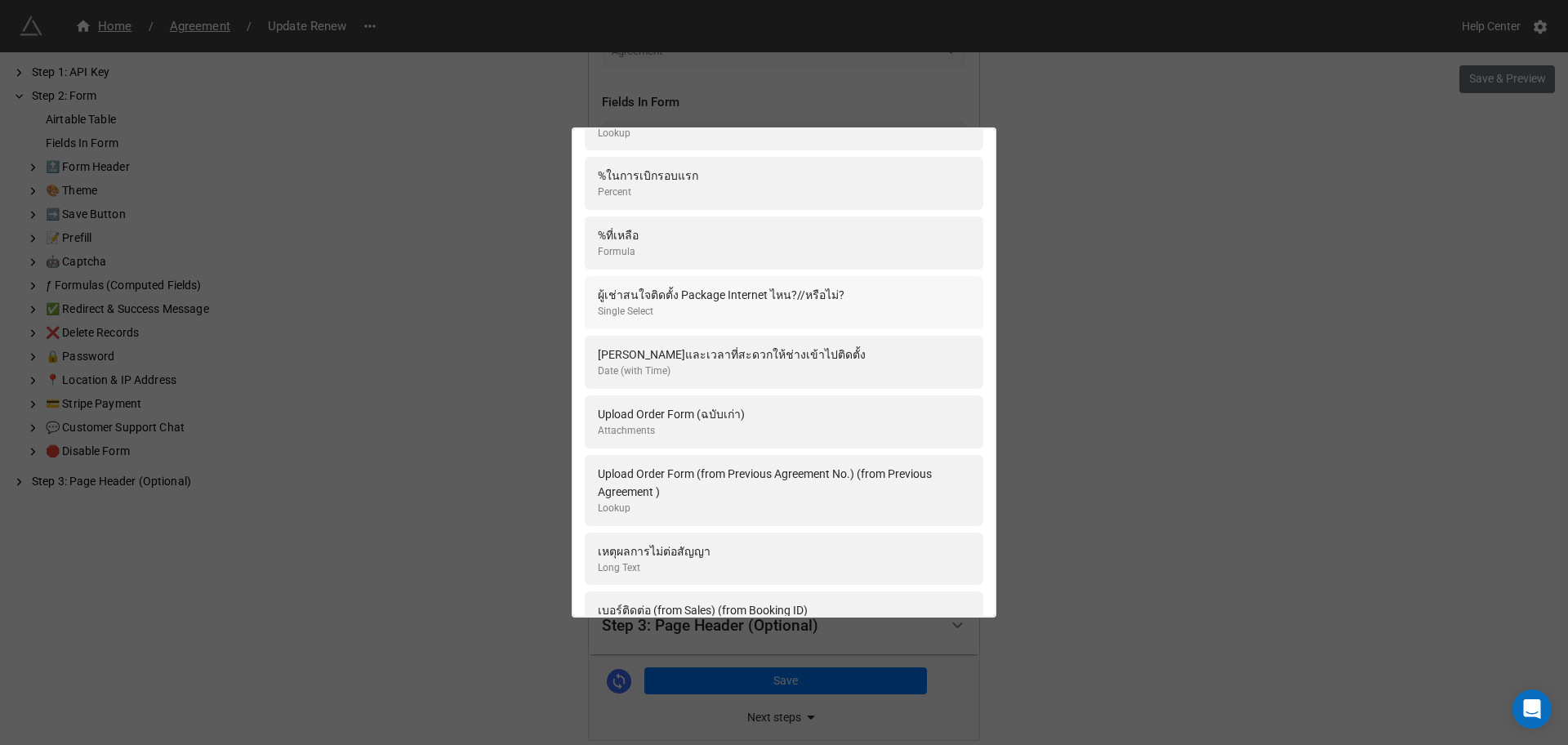
click at [741, 304] on div "Single Select" at bounding box center [721, 311] width 246 height 15
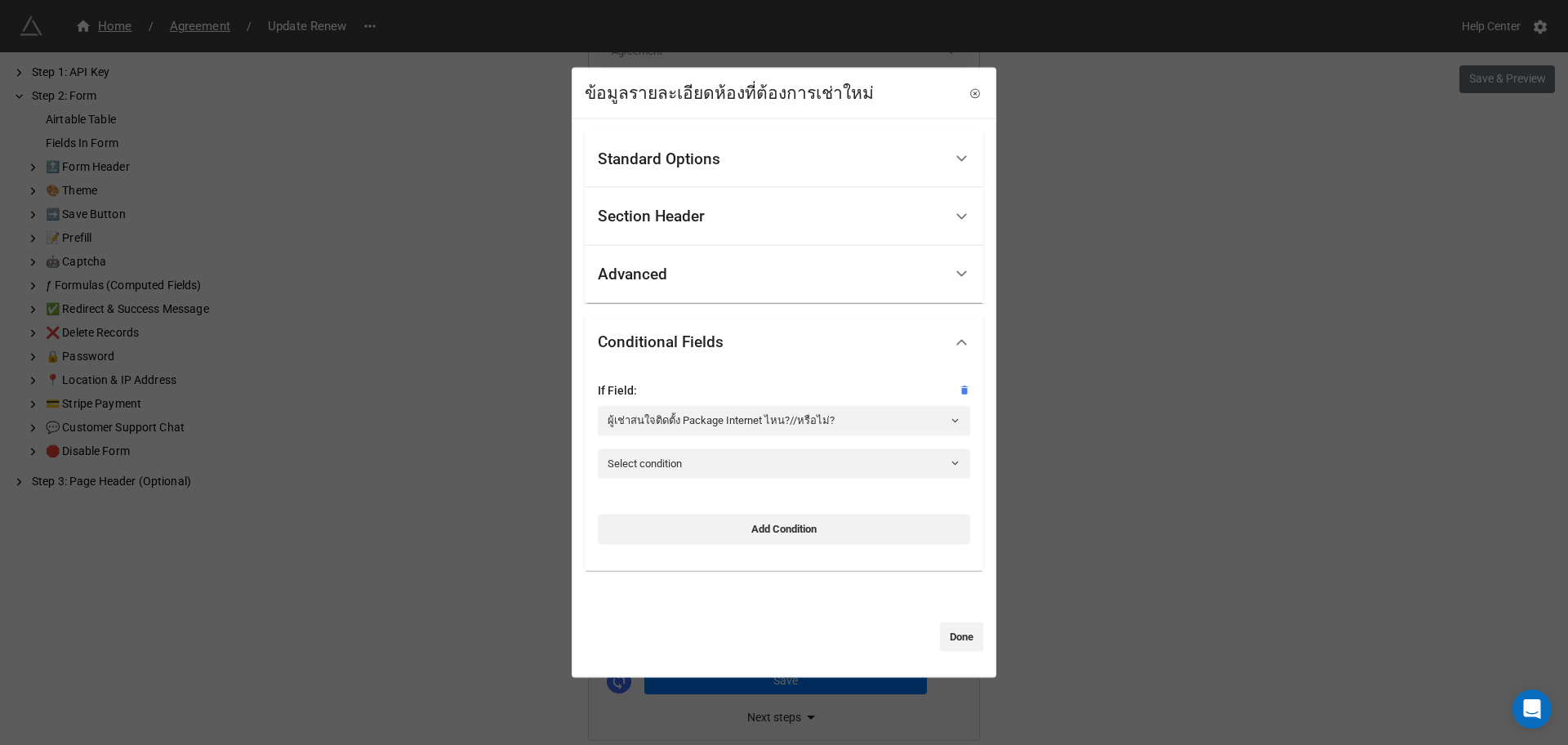
click at [965, 392] on div "If Field: ผู้เช่าสนใจติดตั้ง Package Internet ไหน?//หรือไม่? Select condition A…" at bounding box center [783, 469] width 398 height 202
click at [959, 394] on icon at bounding box center [964, 391] width 11 height 11
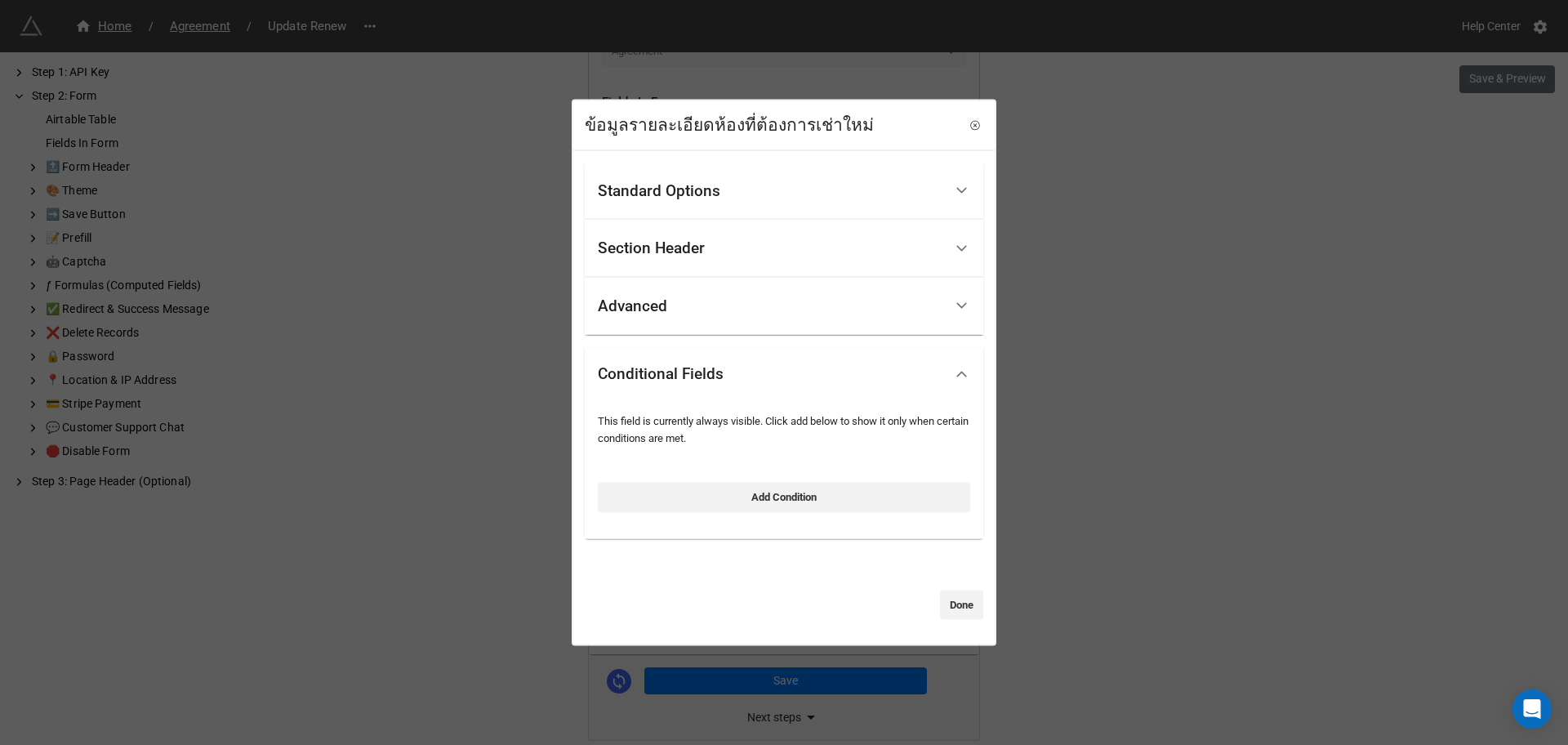
click at [762, 484] on link "Add Condition" at bounding box center [784, 497] width 372 height 30
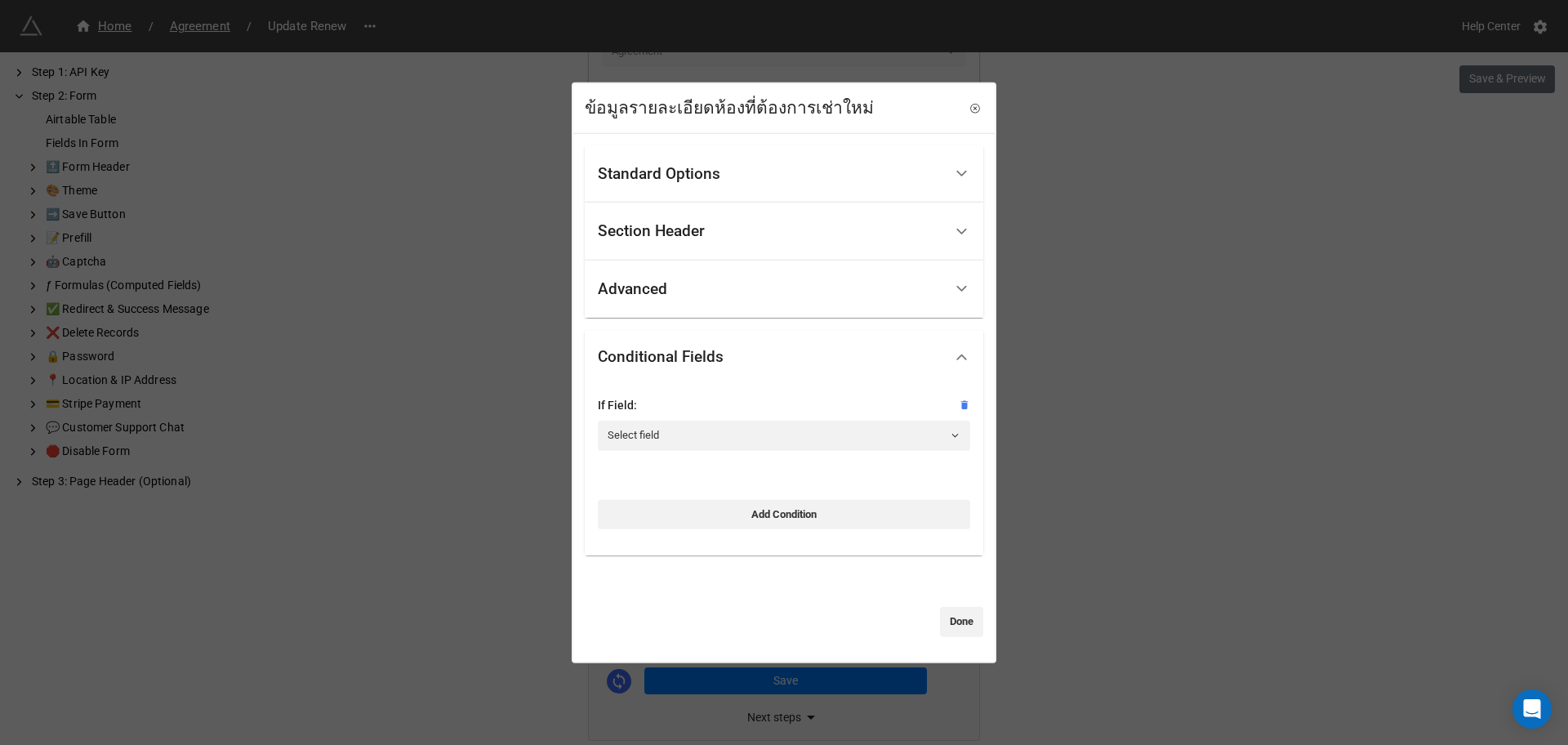
click at [883, 456] on div "If Field: Select field" at bounding box center [784, 430] width 372 height 67
click at [883, 442] on link "Select field" at bounding box center [784, 435] width 372 height 30
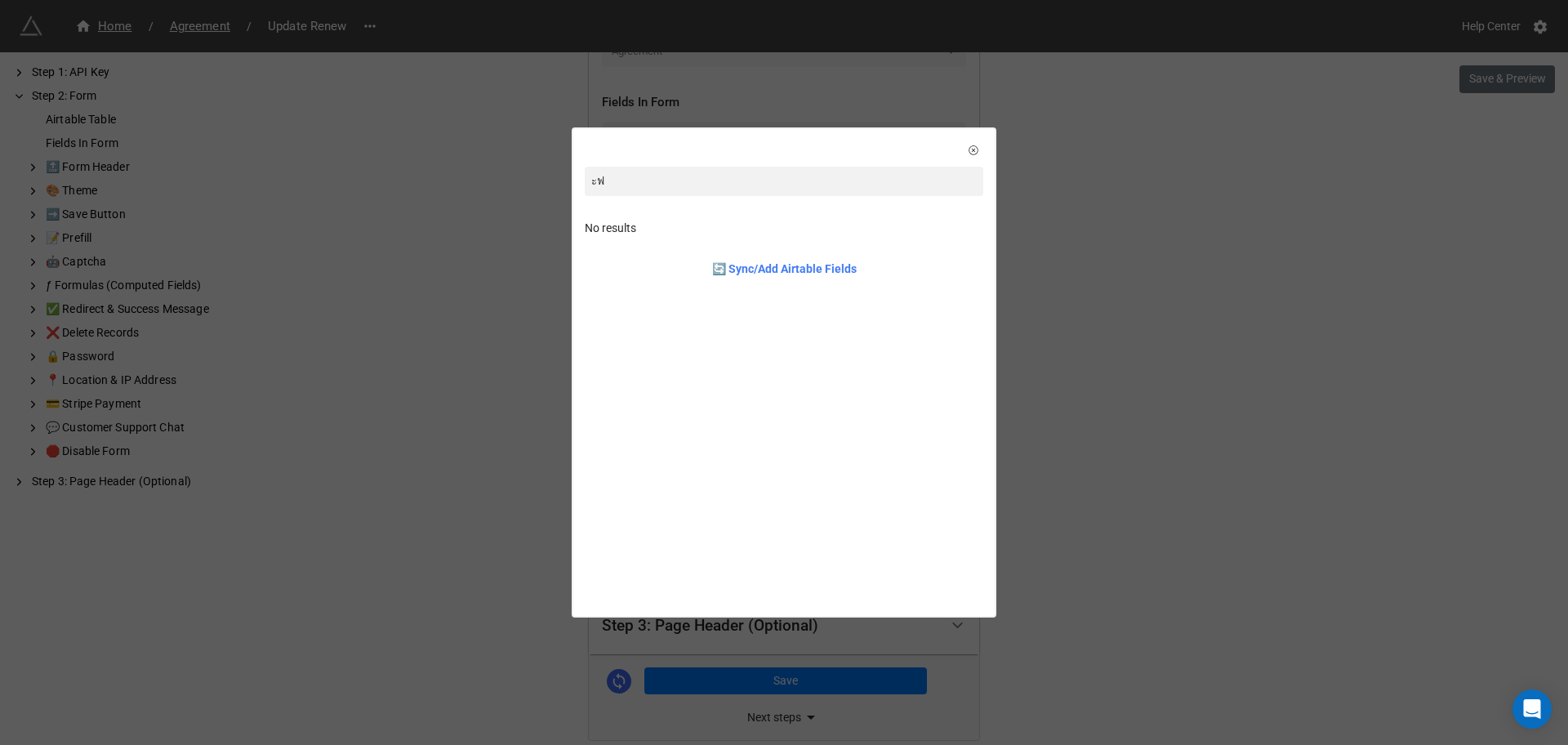
type input "ะ"
type input "tag"
click at [752, 239] on div "Status Tag Single Select" at bounding box center [784, 235] width 372 height 33
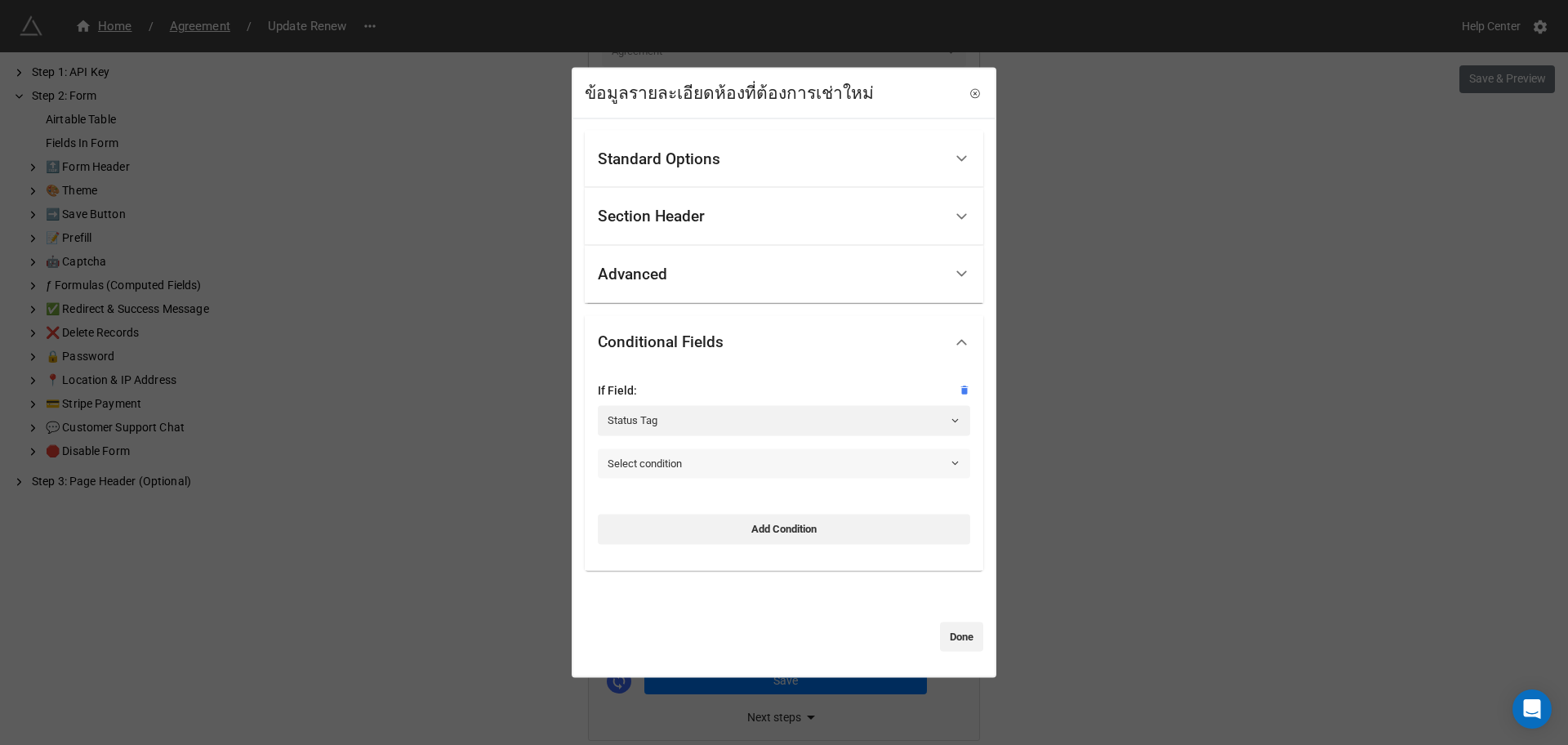
click at [704, 471] on link "Select condition" at bounding box center [784, 462] width 372 height 30
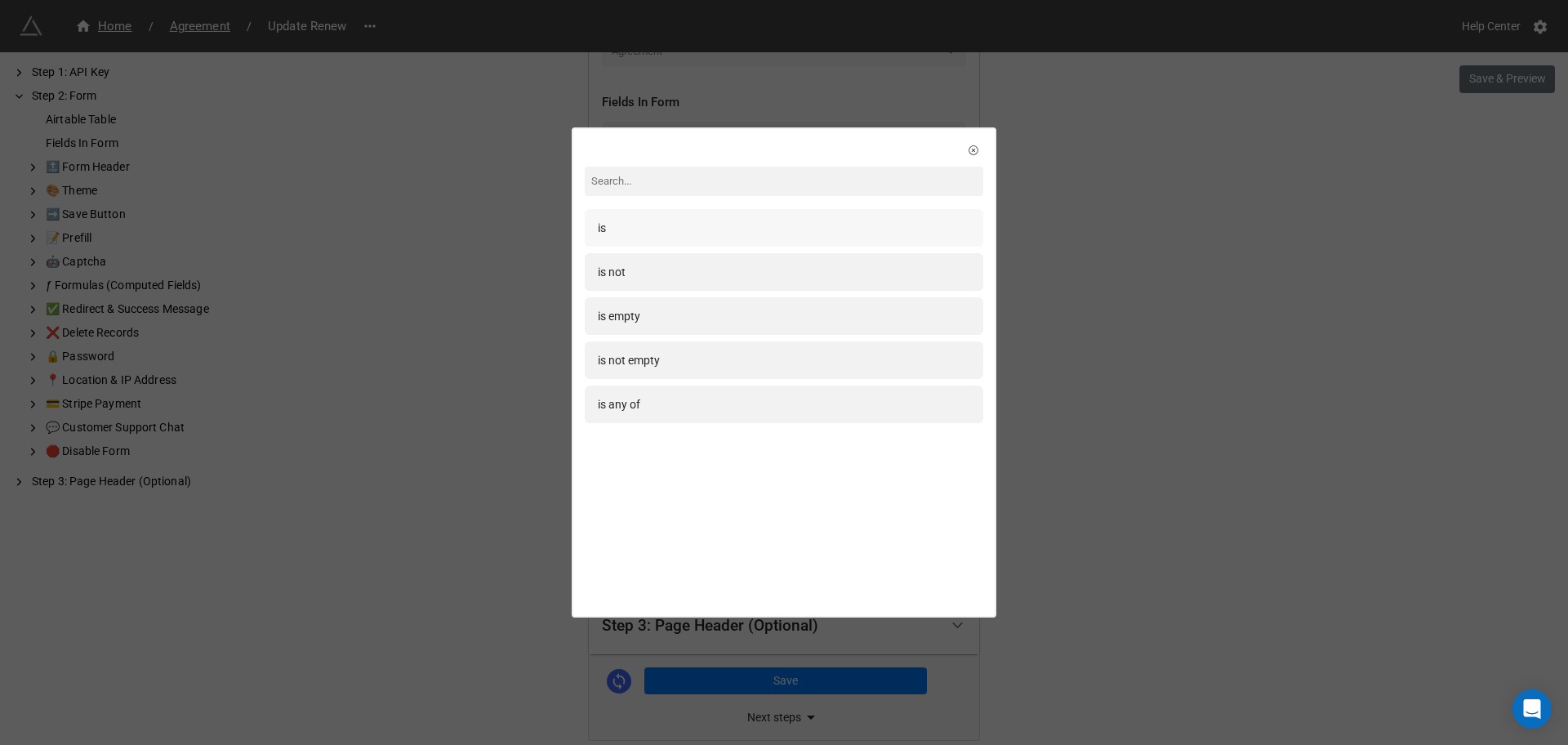
click at [640, 233] on div "is" at bounding box center [784, 227] width 372 height 18
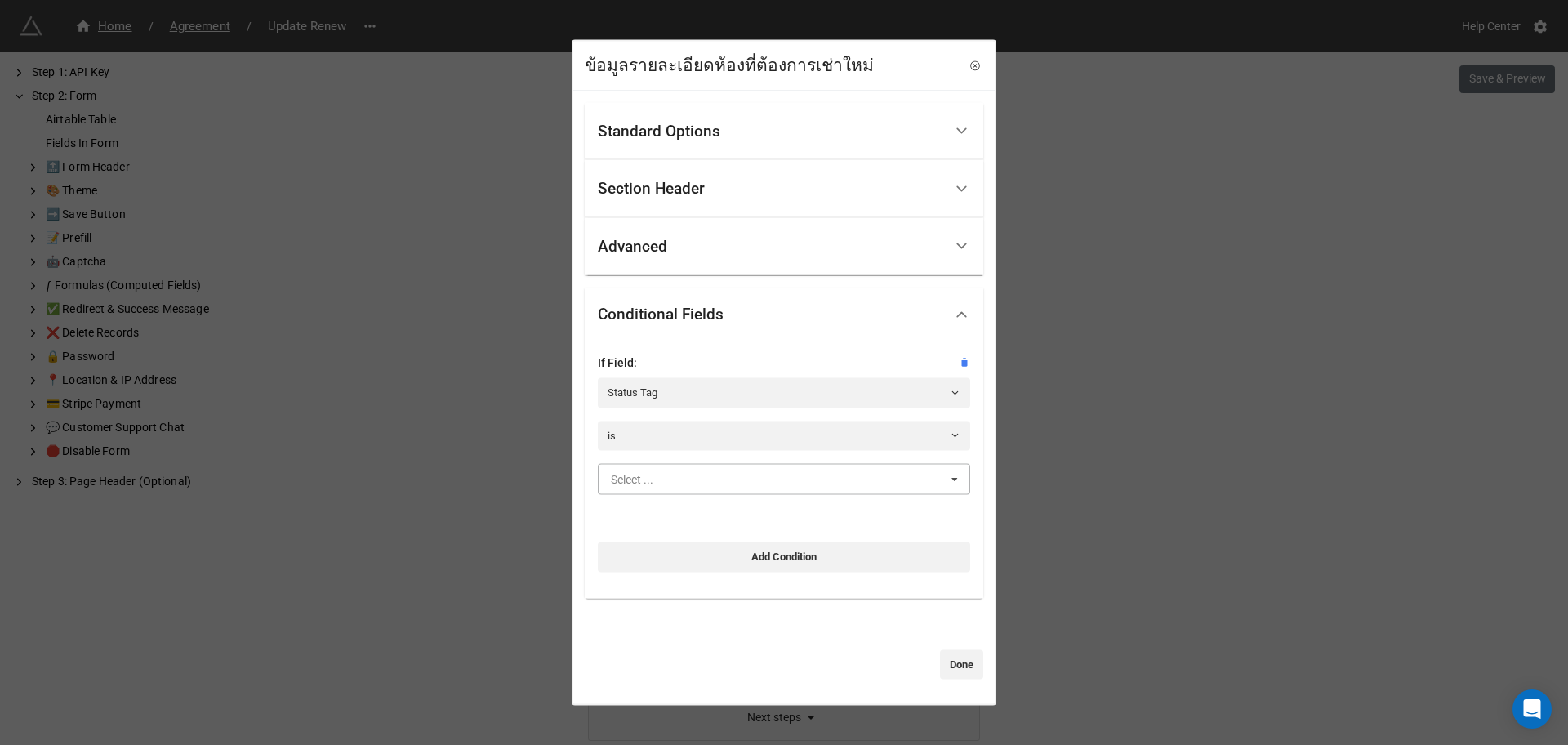
click at [690, 486] on input "text" at bounding box center [785, 479] width 371 height 30
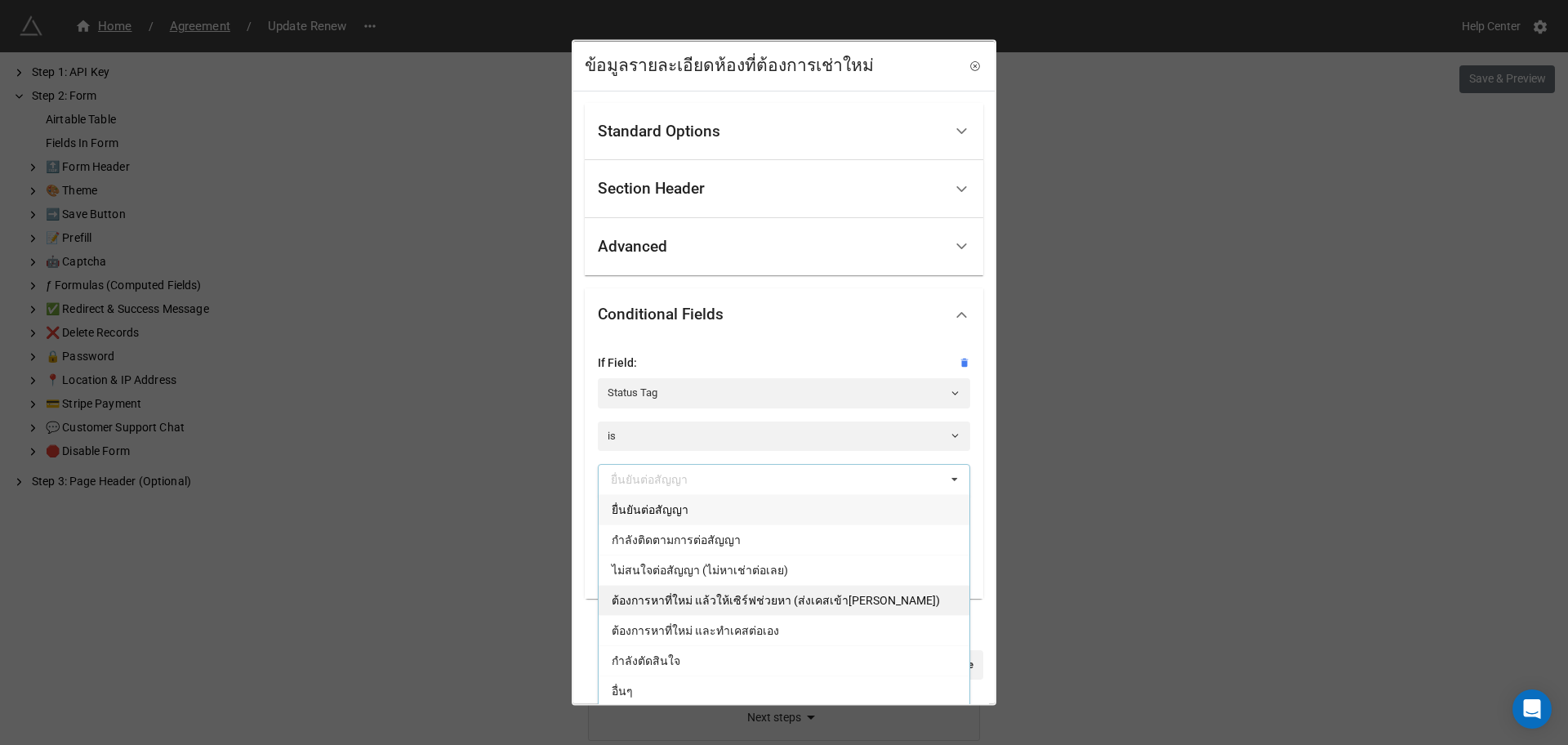
click at [804, 595] on span "ต้องการหาที่ใหม่ แล้วให้เซิร์ฟช่วยหา (ส่งเคสเข้าส่วนกลาง)" at bounding box center [776, 601] width 328 height 13
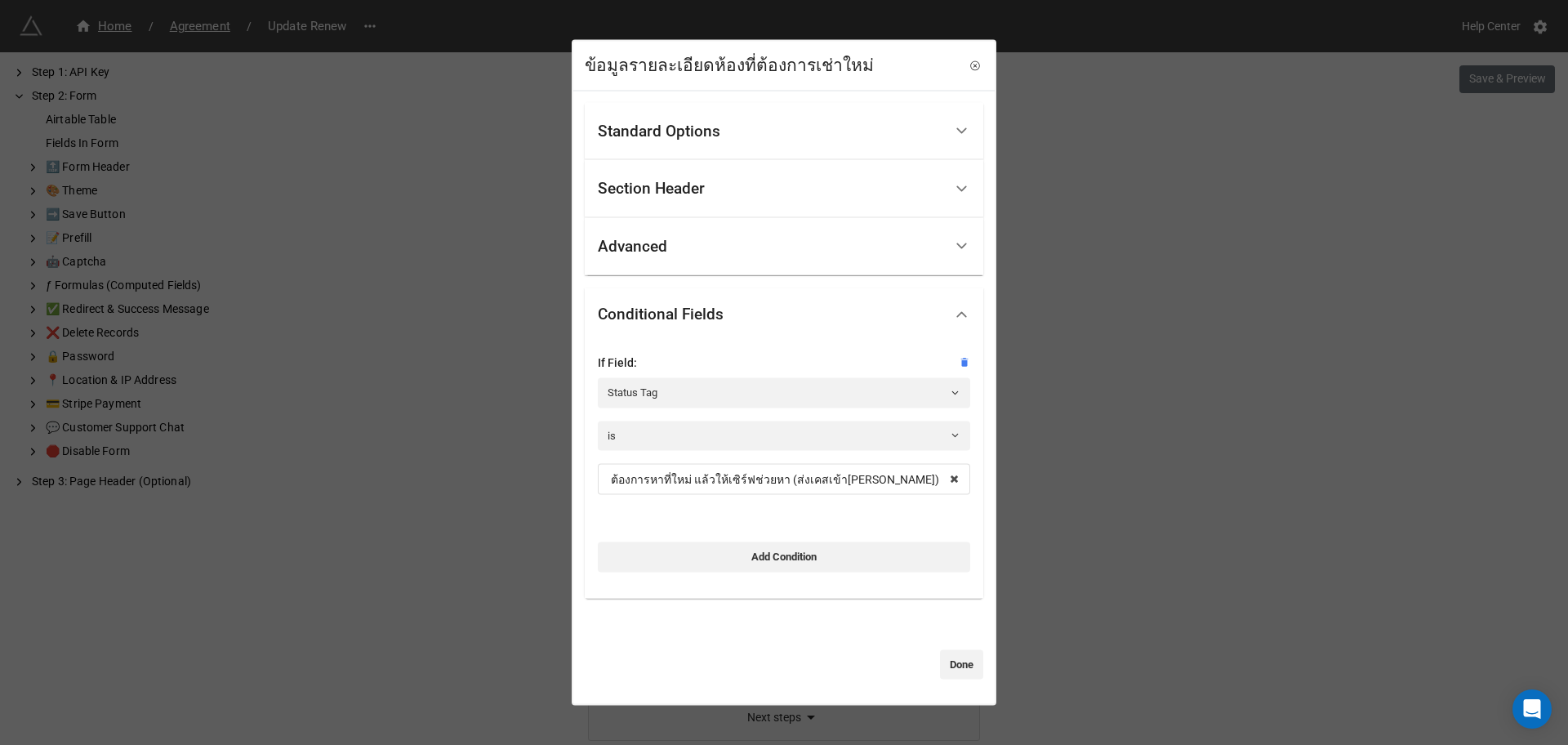
click at [868, 518] on div "If Field: Status Tag is ต้องการหาที่ใหม่ แล้วให้เซิร์ฟช่วยหา (ส่งเคสเข้าส่วนกลา…" at bounding box center [784, 462] width 372 height 218
click at [940, 662] on link "Done" at bounding box center [961, 664] width 43 height 30
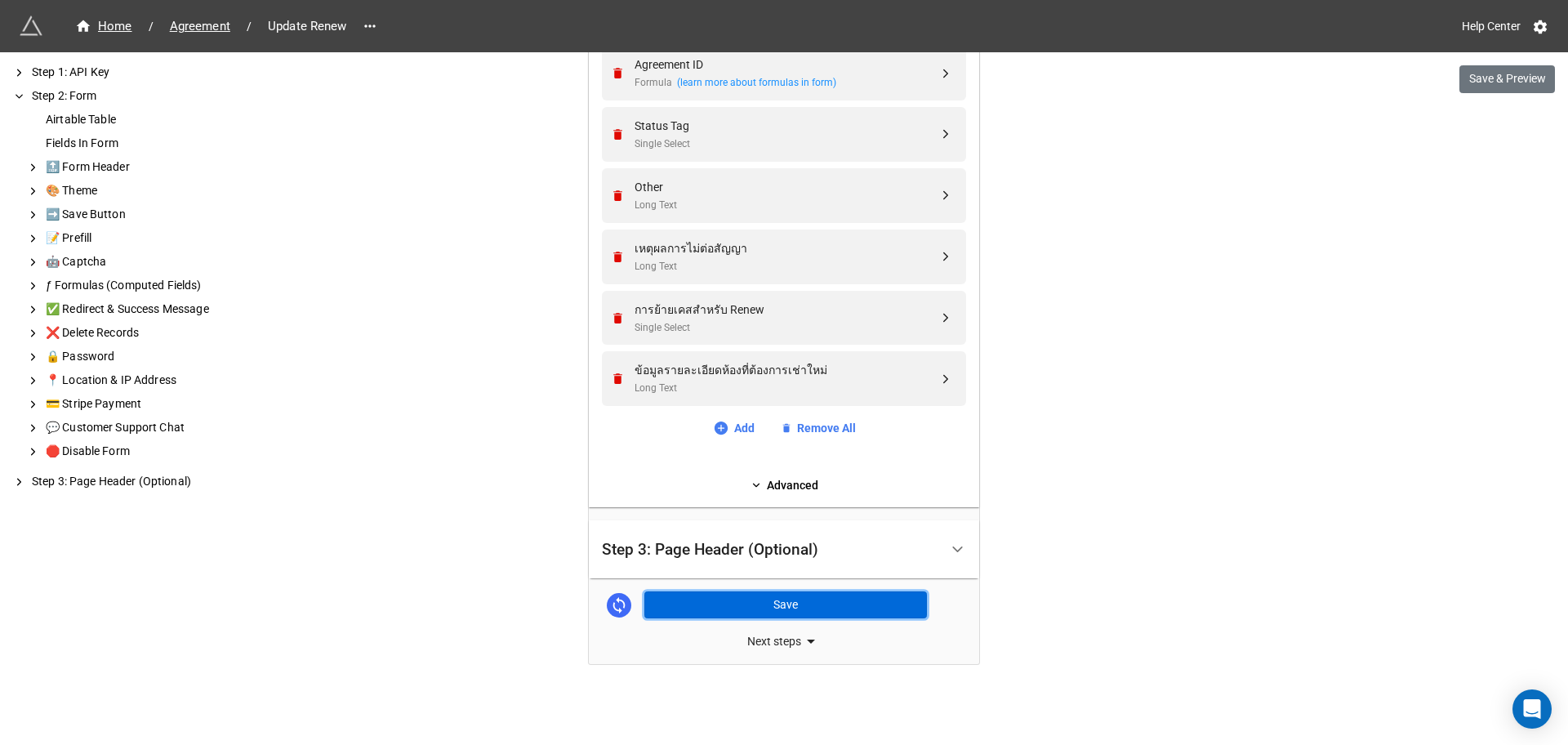
click at [793, 603] on button "Save" at bounding box center [786, 605] width 283 height 28
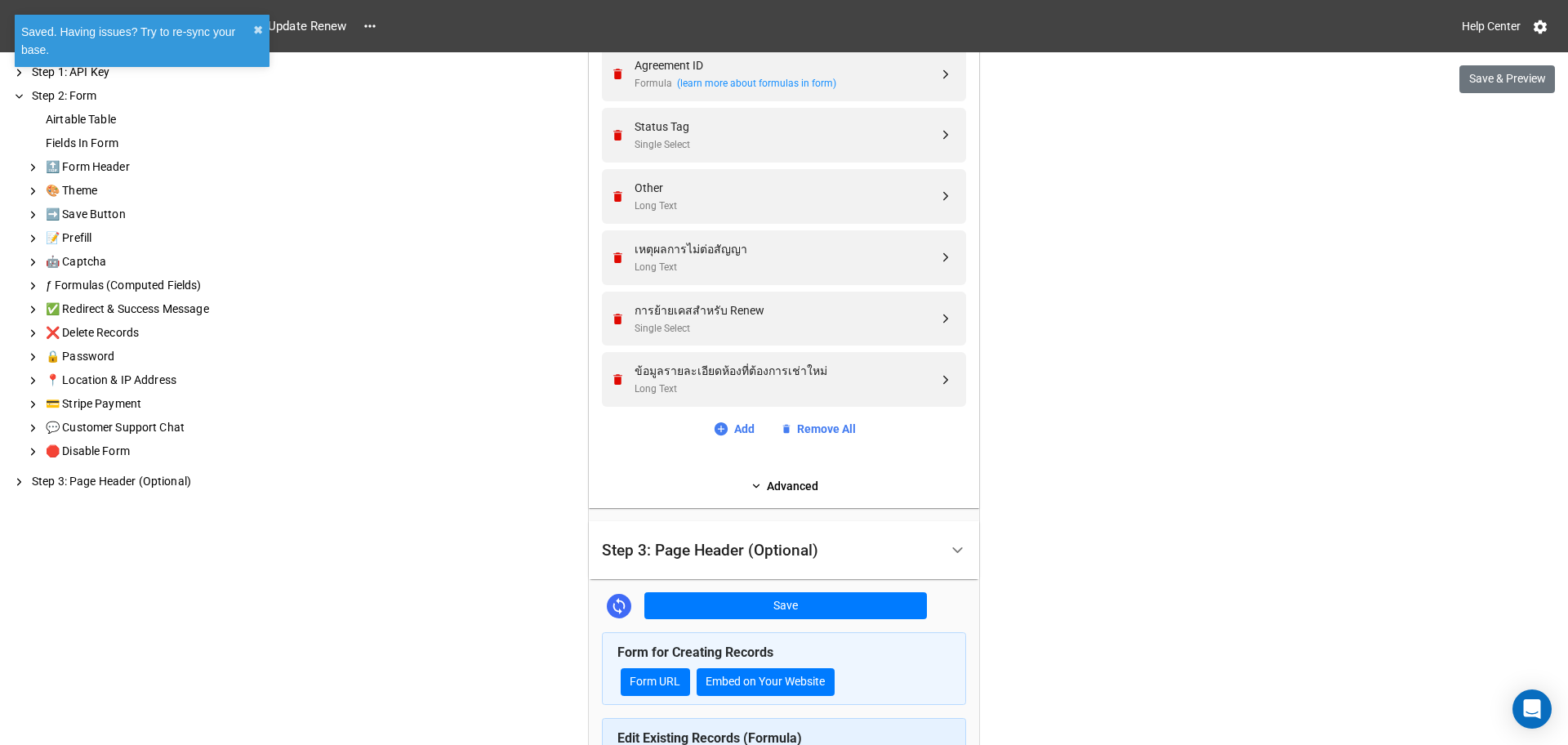
scroll to position [689, 0]
click at [651, 677] on link "Form URL" at bounding box center [655, 681] width 70 height 28
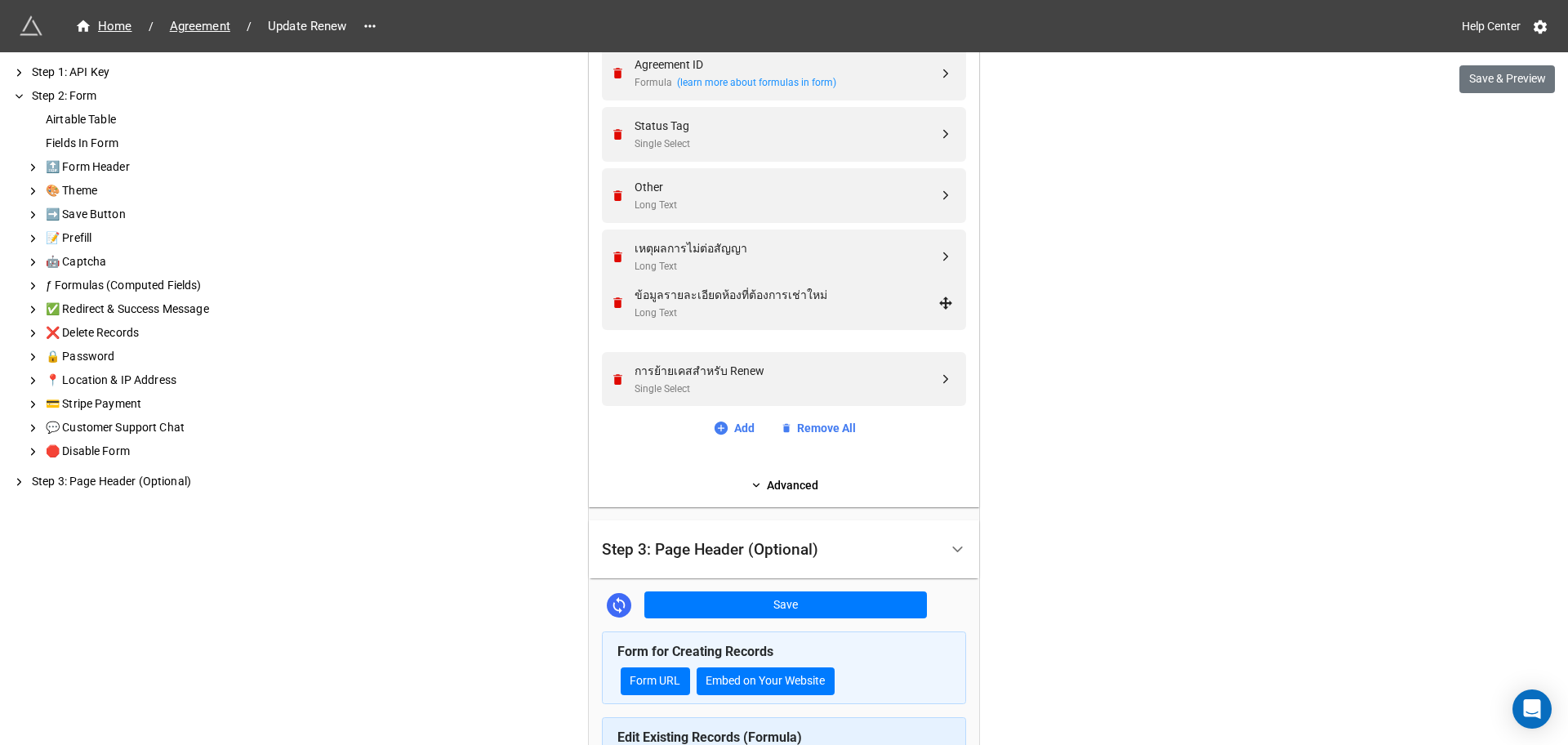
drag, startPoint x: 945, startPoint y: 375, endPoint x: 949, endPoint y: 299, distance: 76.1
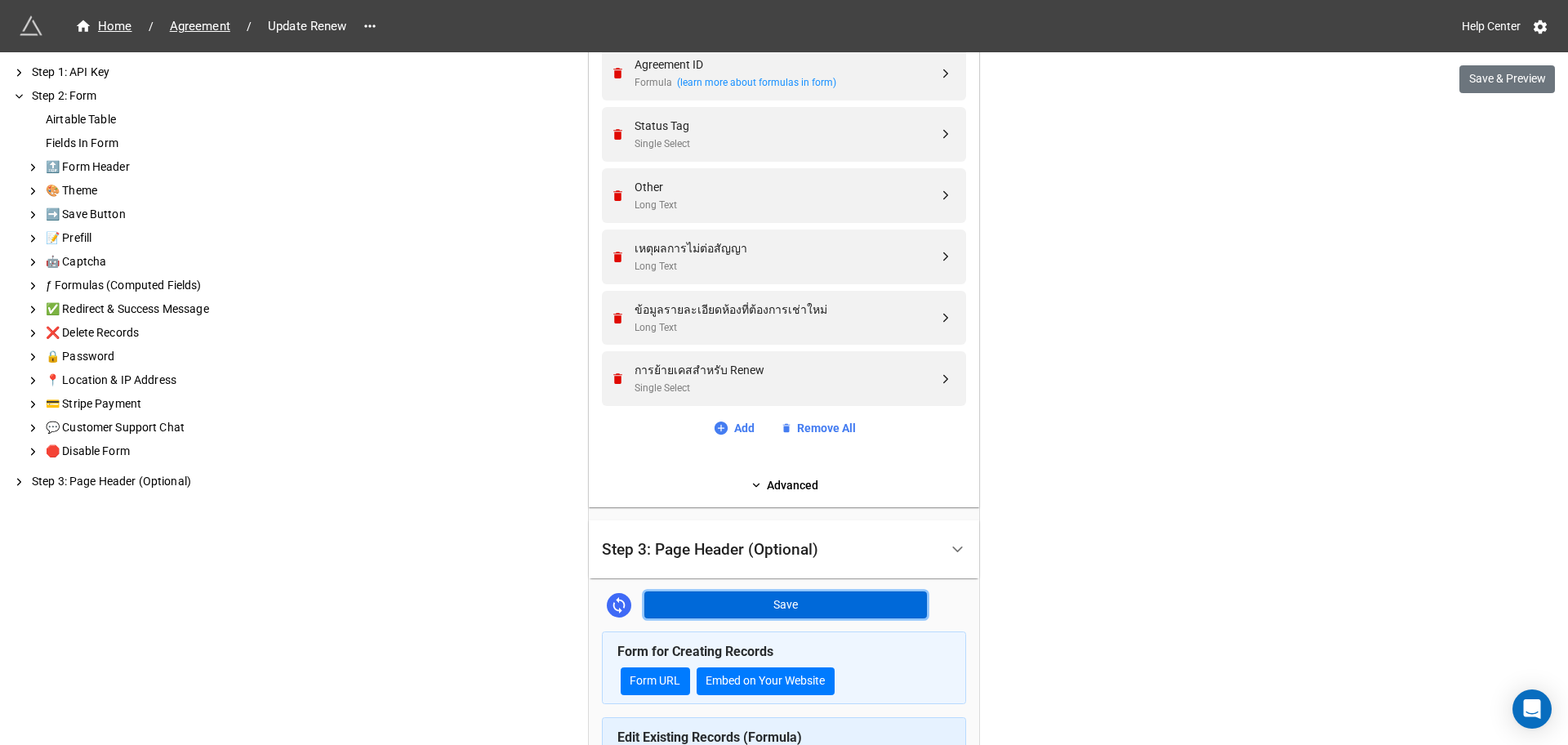
click at [805, 608] on button "Save" at bounding box center [786, 605] width 283 height 28
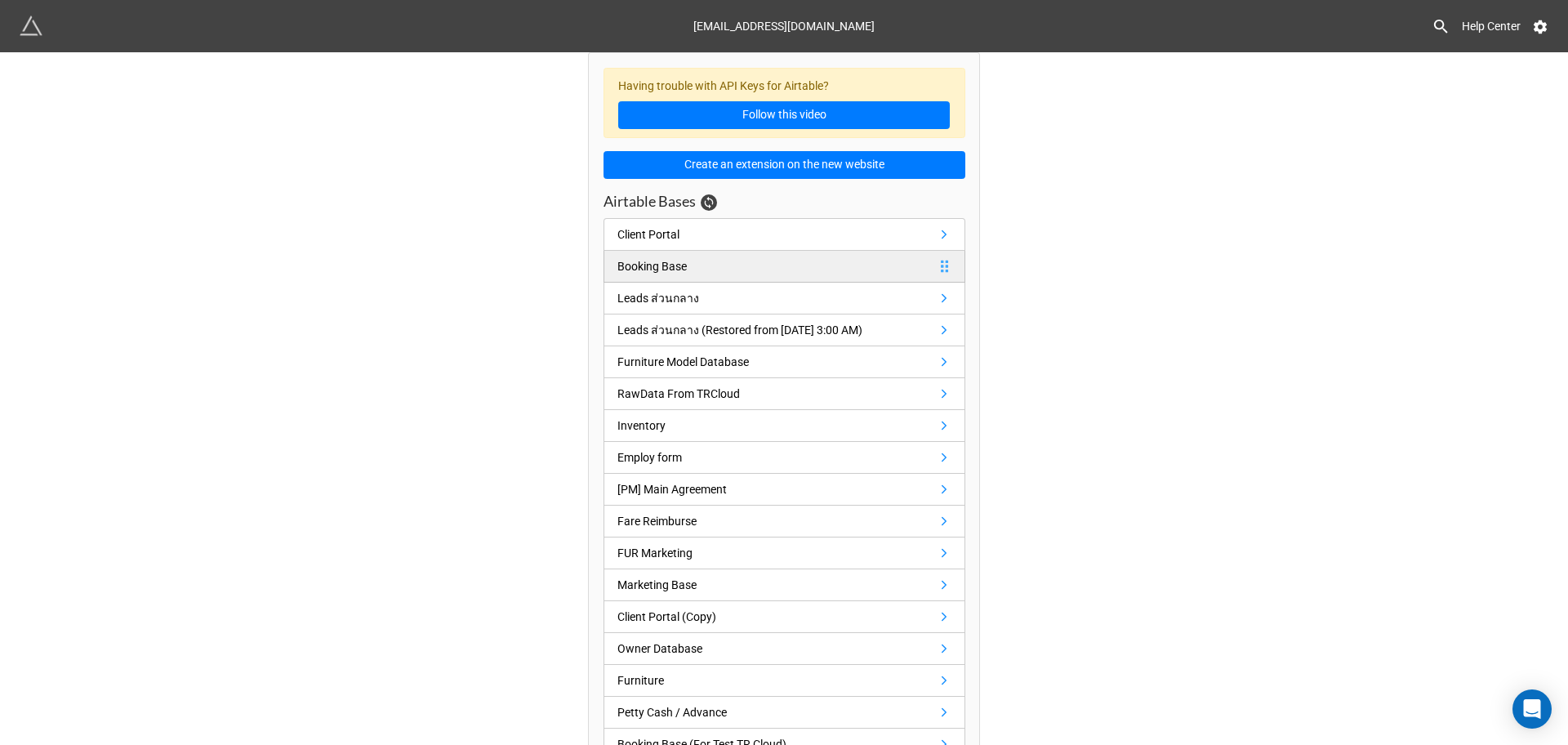
click at [758, 268] on link "Booking Base" at bounding box center [784, 266] width 362 height 32
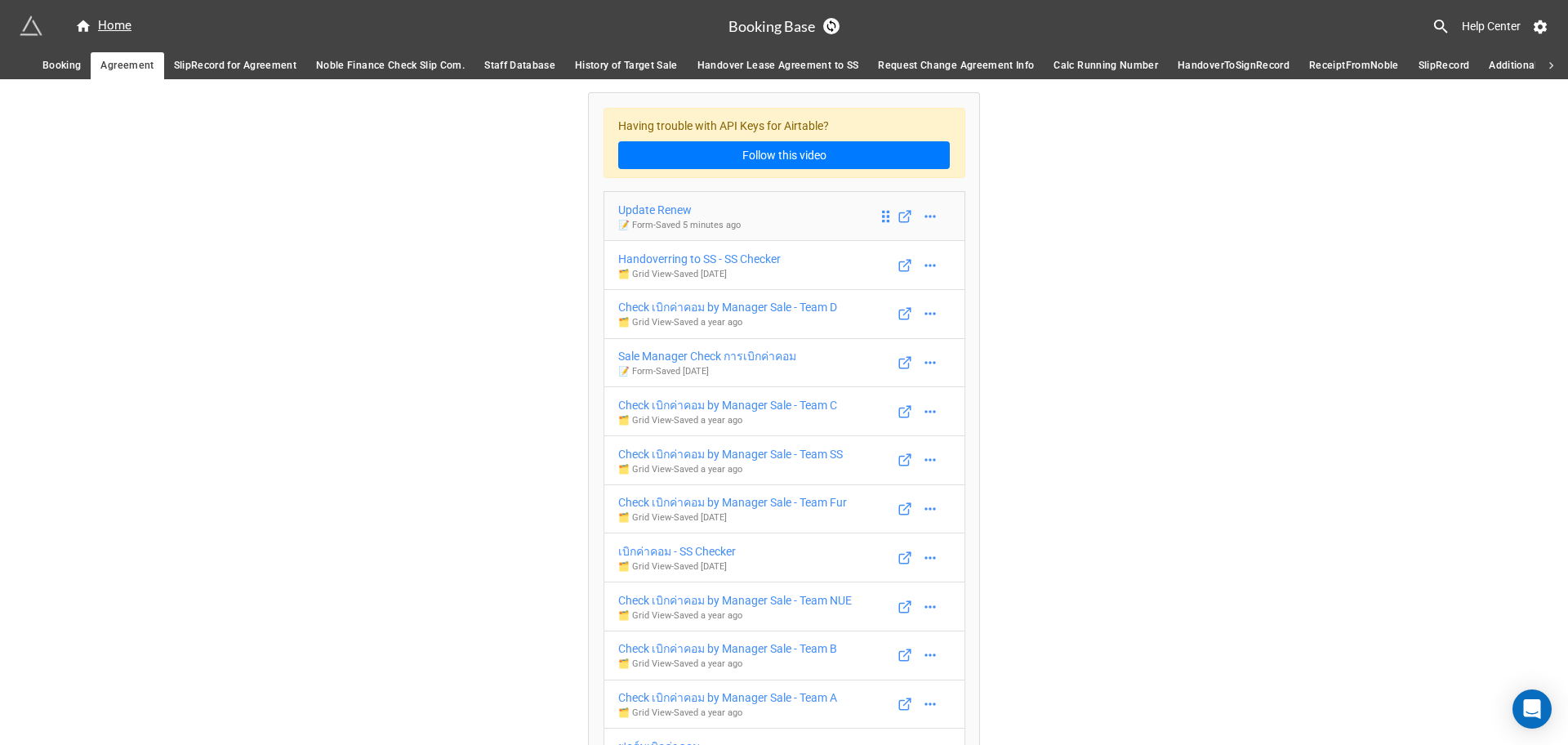
click at [708, 217] on div "Update Renew" at bounding box center [679, 209] width 122 height 18
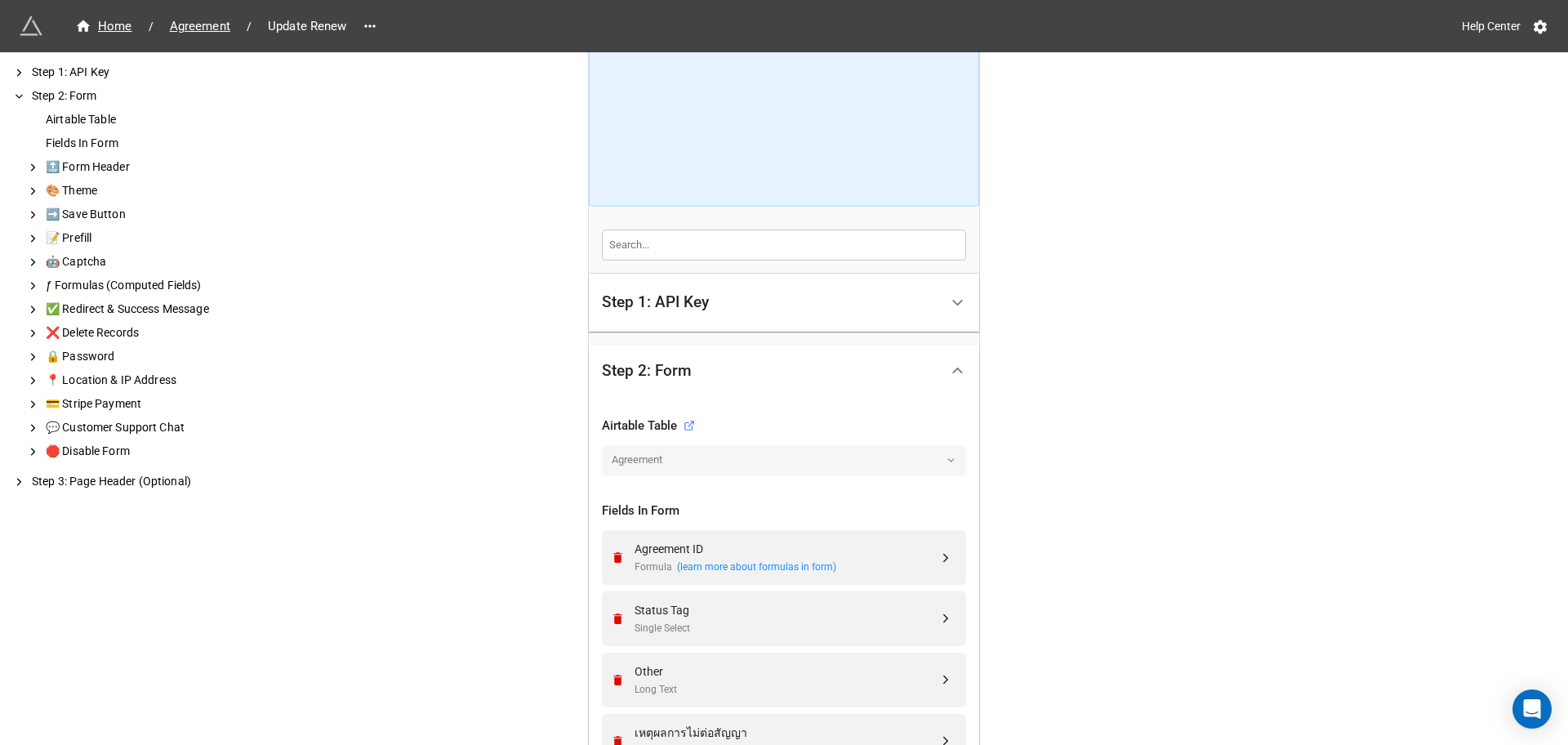
scroll to position [510, 0]
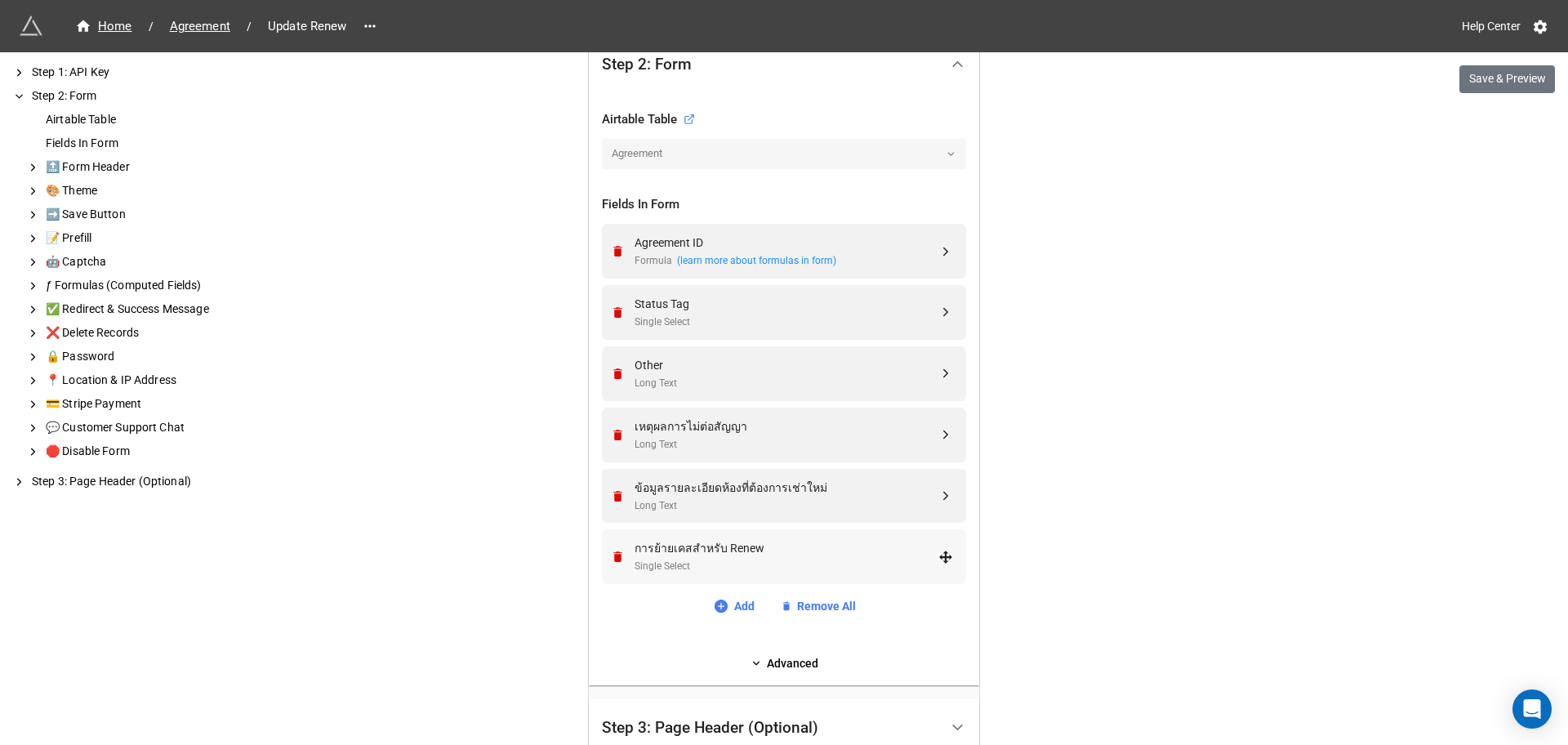
click at [788, 565] on div "Single Select" at bounding box center [786, 566] width 304 height 15
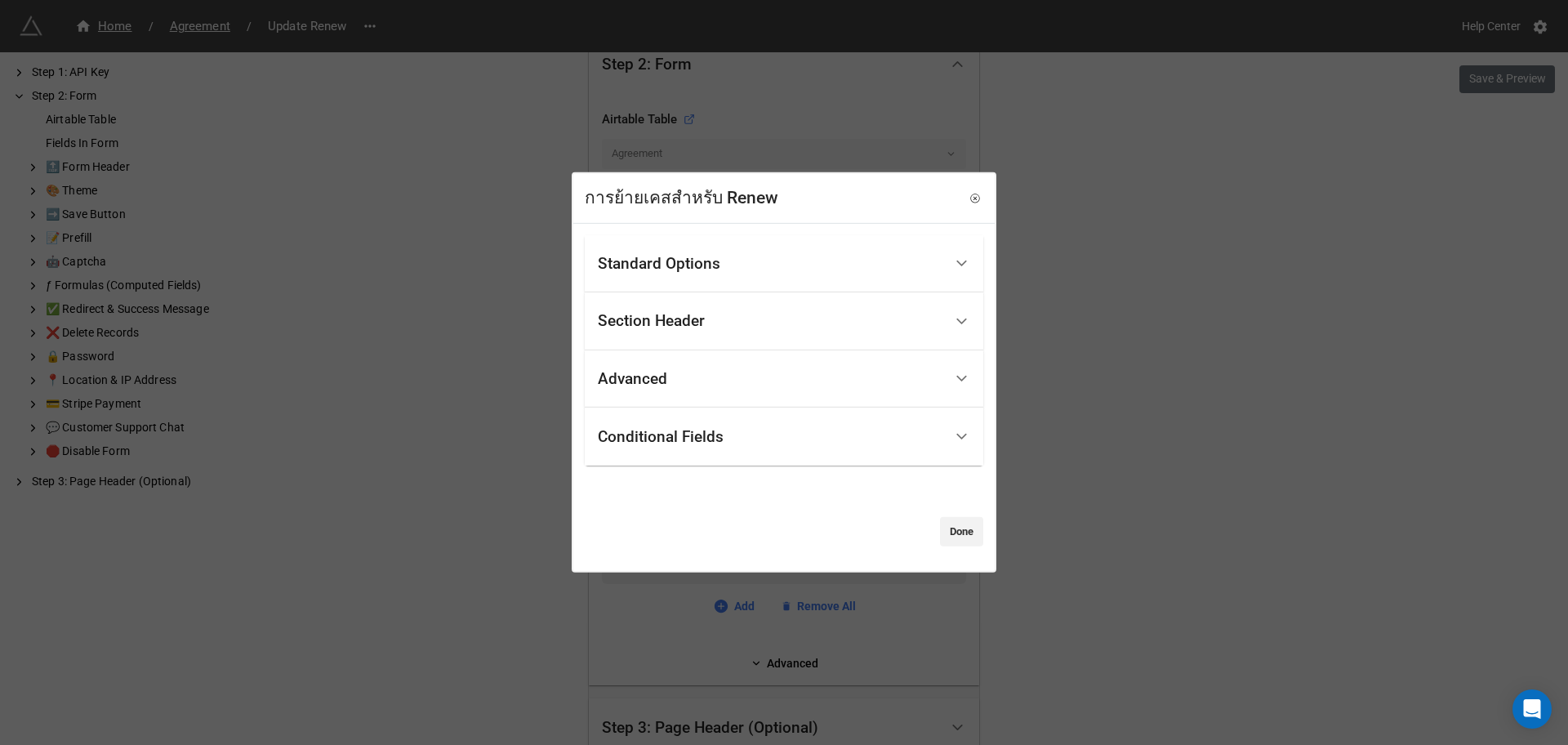
click at [731, 389] on div "Advanced" at bounding box center [771, 379] width 346 height 38
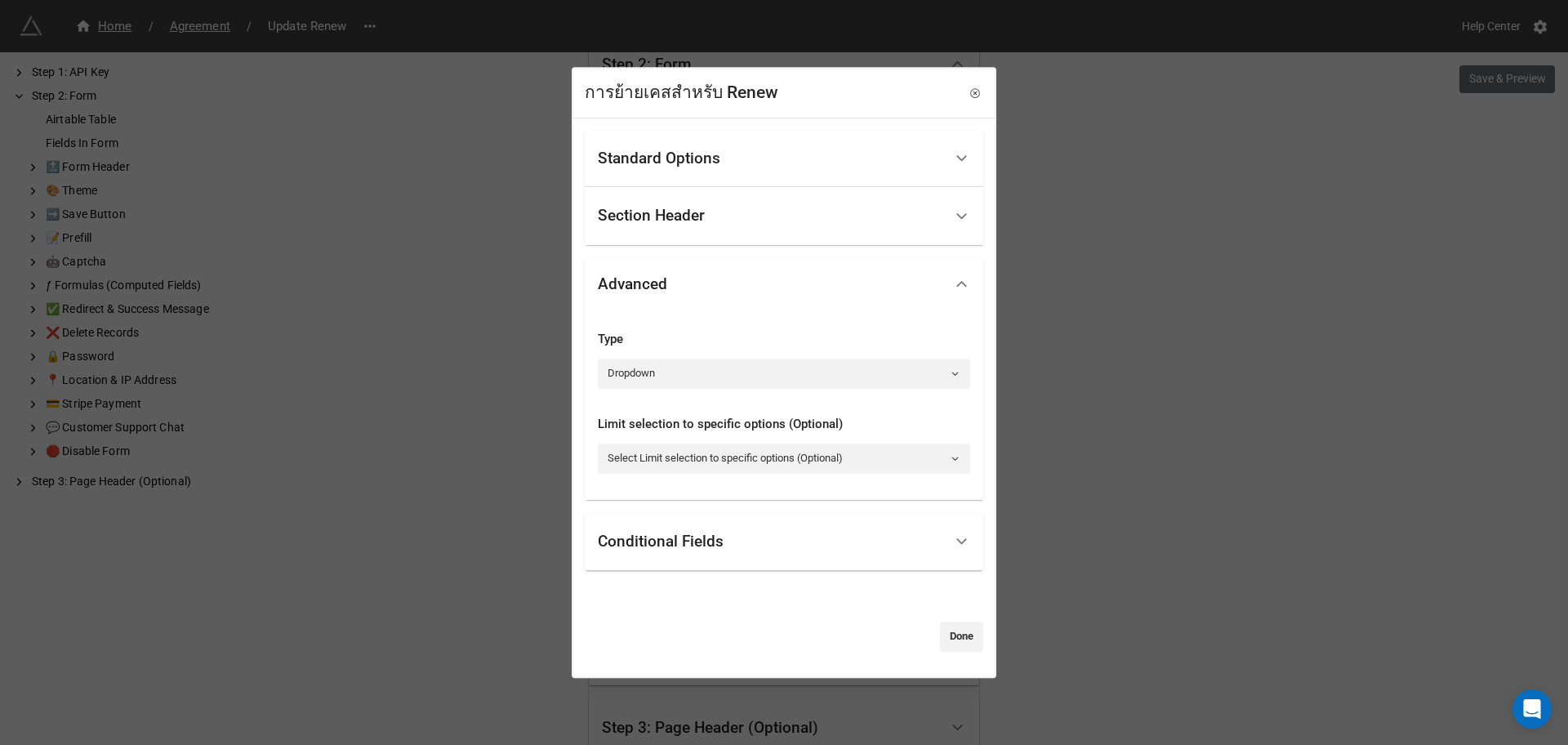
click at [710, 168] on div "Standard Options" at bounding box center [771, 159] width 346 height 38
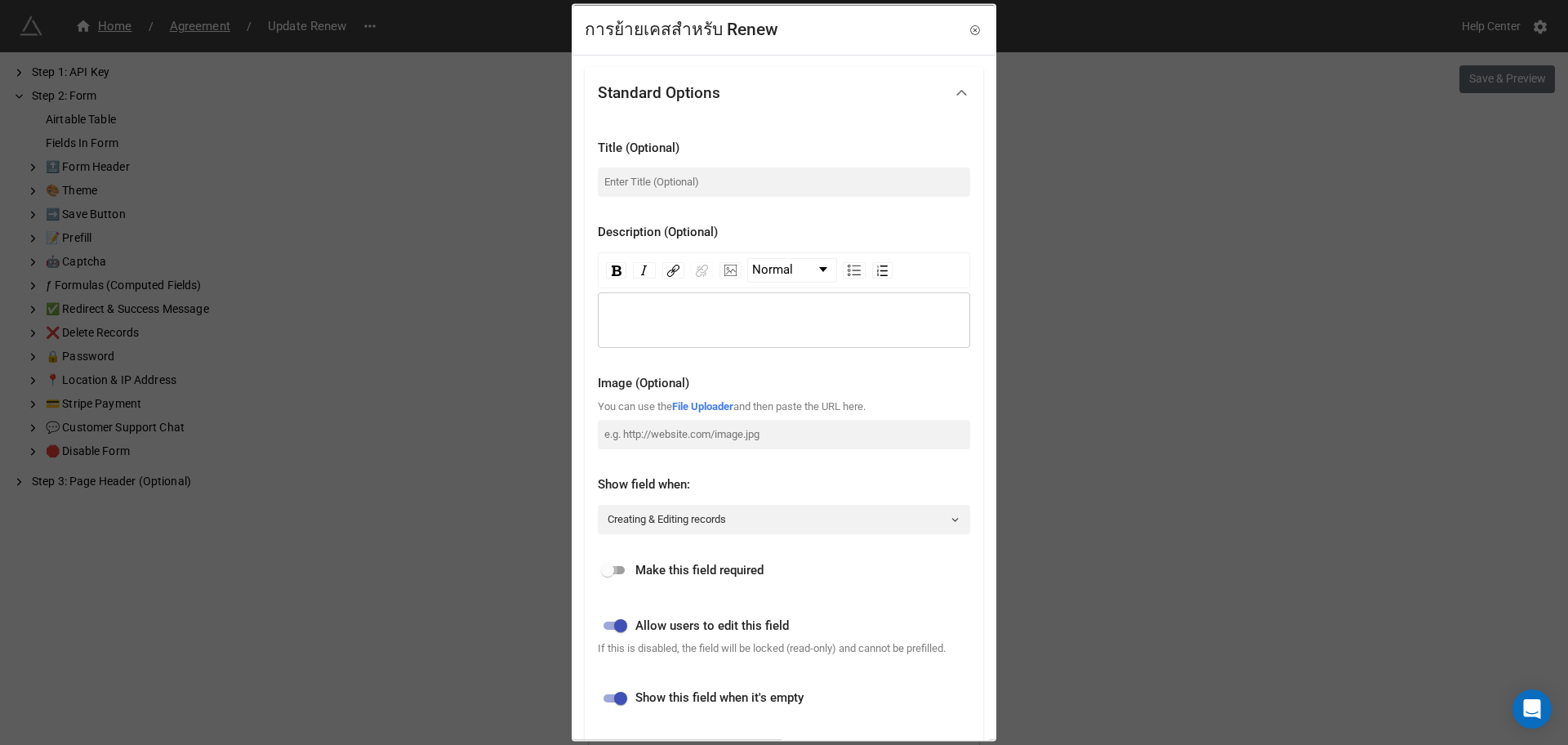
click at [628, 562] on input "checkbox" at bounding box center [607, 570] width 59 height 20
checkbox input "true"
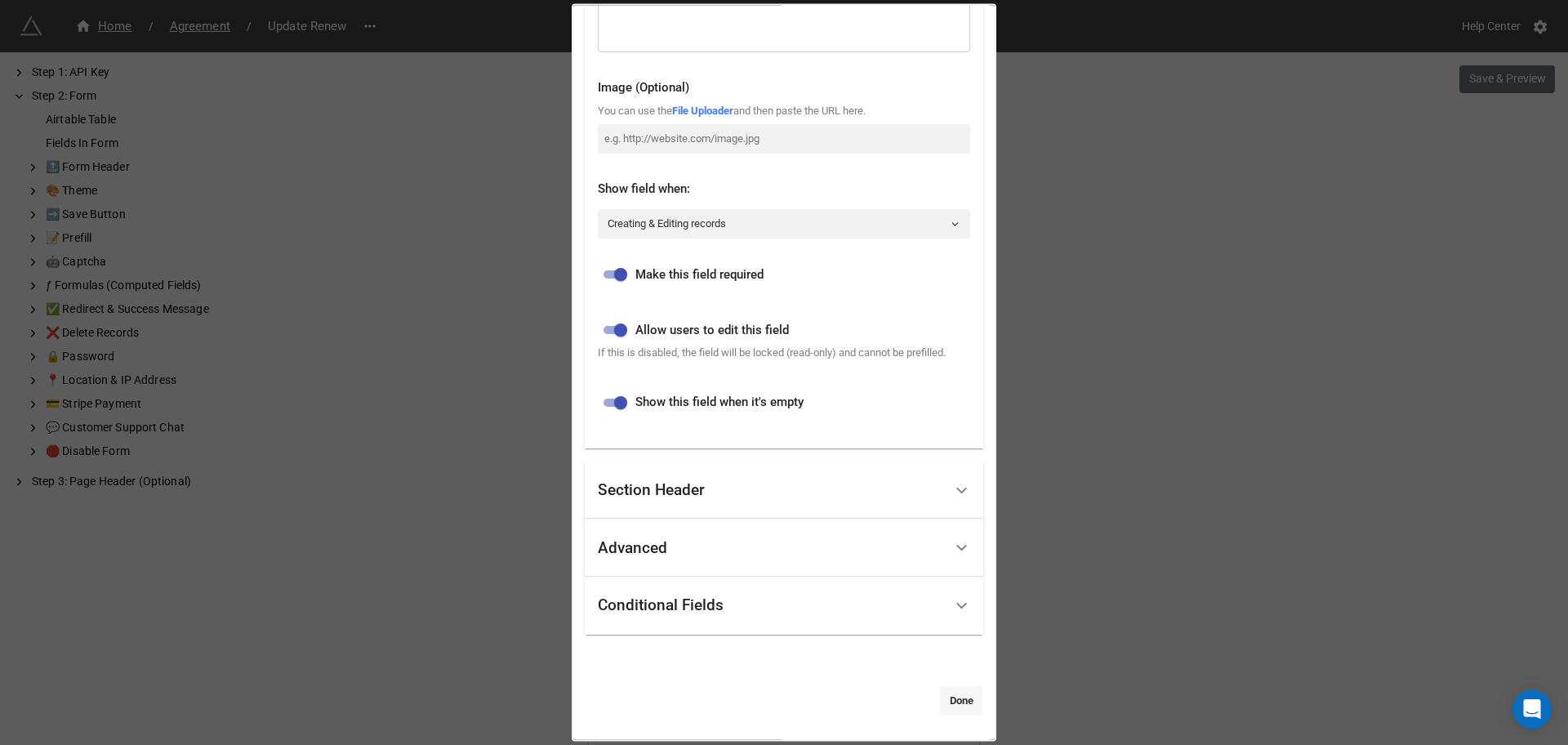
click at [951, 698] on link "Done" at bounding box center [961, 699] width 43 height 30
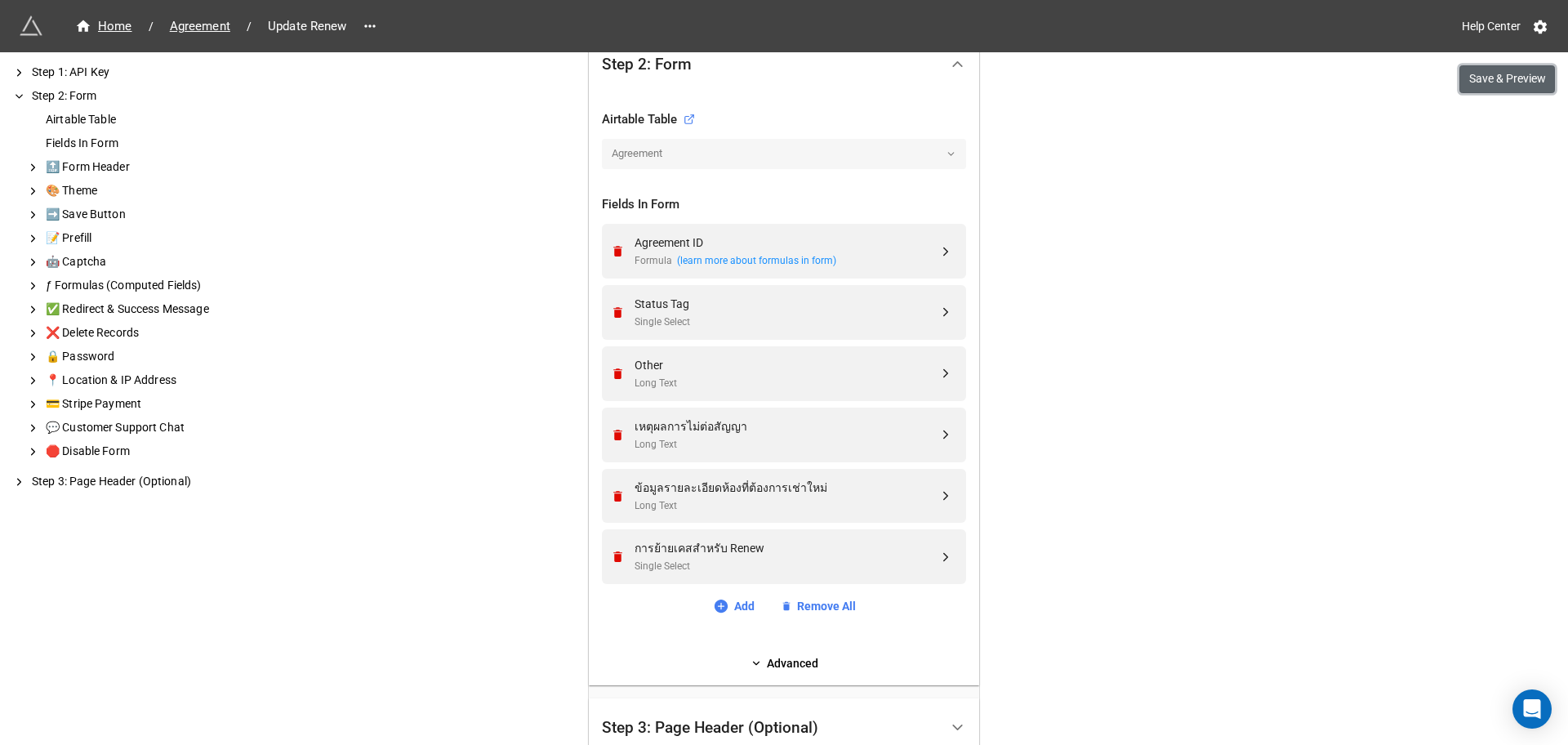
click at [1497, 92] on button "Save & Preview" at bounding box center [1507, 78] width 95 height 28
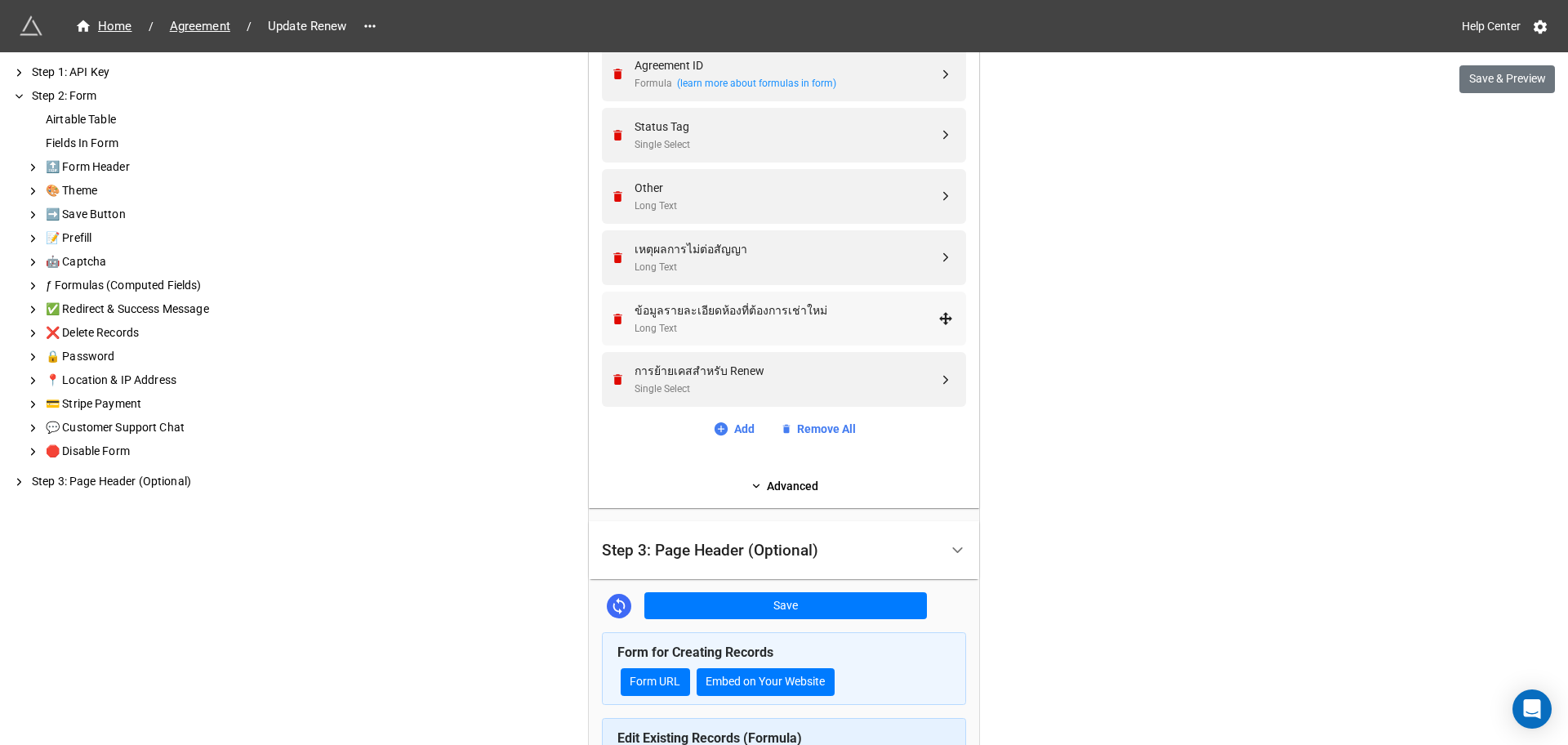
click at [837, 313] on div "ข้อมูลรายละเอียดห้องที่ต้องการเช่าใหม่" at bounding box center [786, 310] width 304 height 18
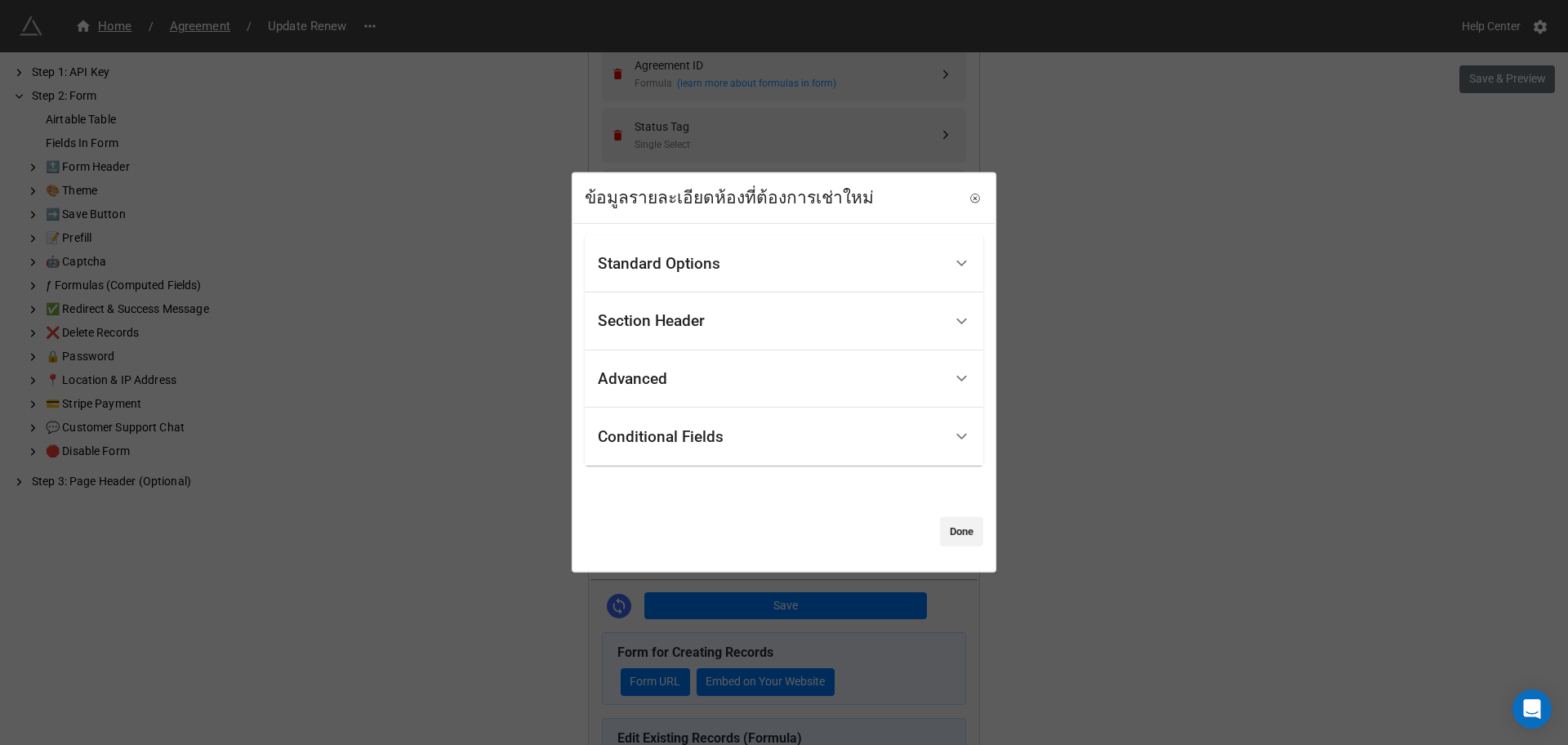
click at [705, 316] on div "Section Header" at bounding box center [651, 321] width 107 height 16
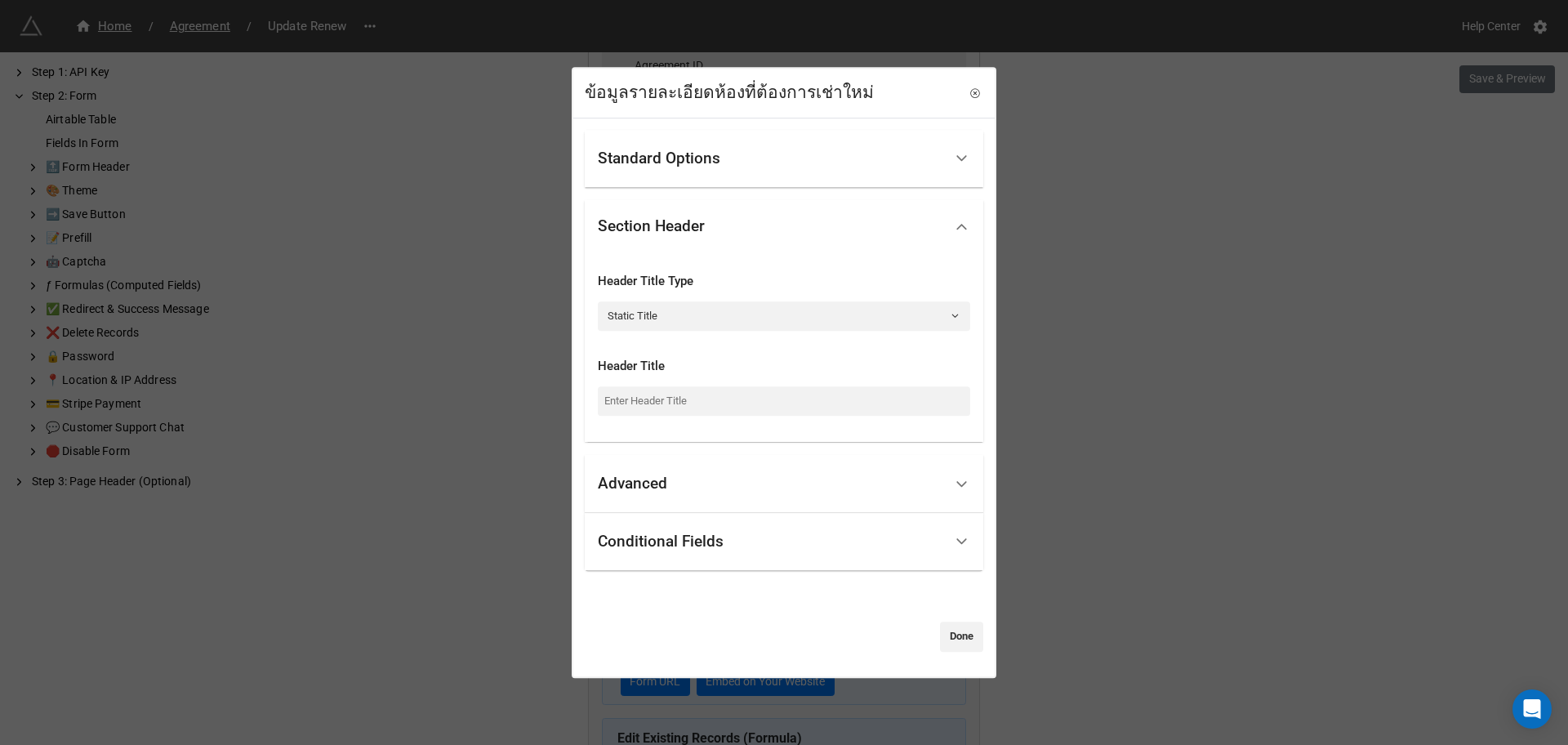
click at [667, 154] on div "Standard Options" at bounding box center [659, 158] width 122 height 16
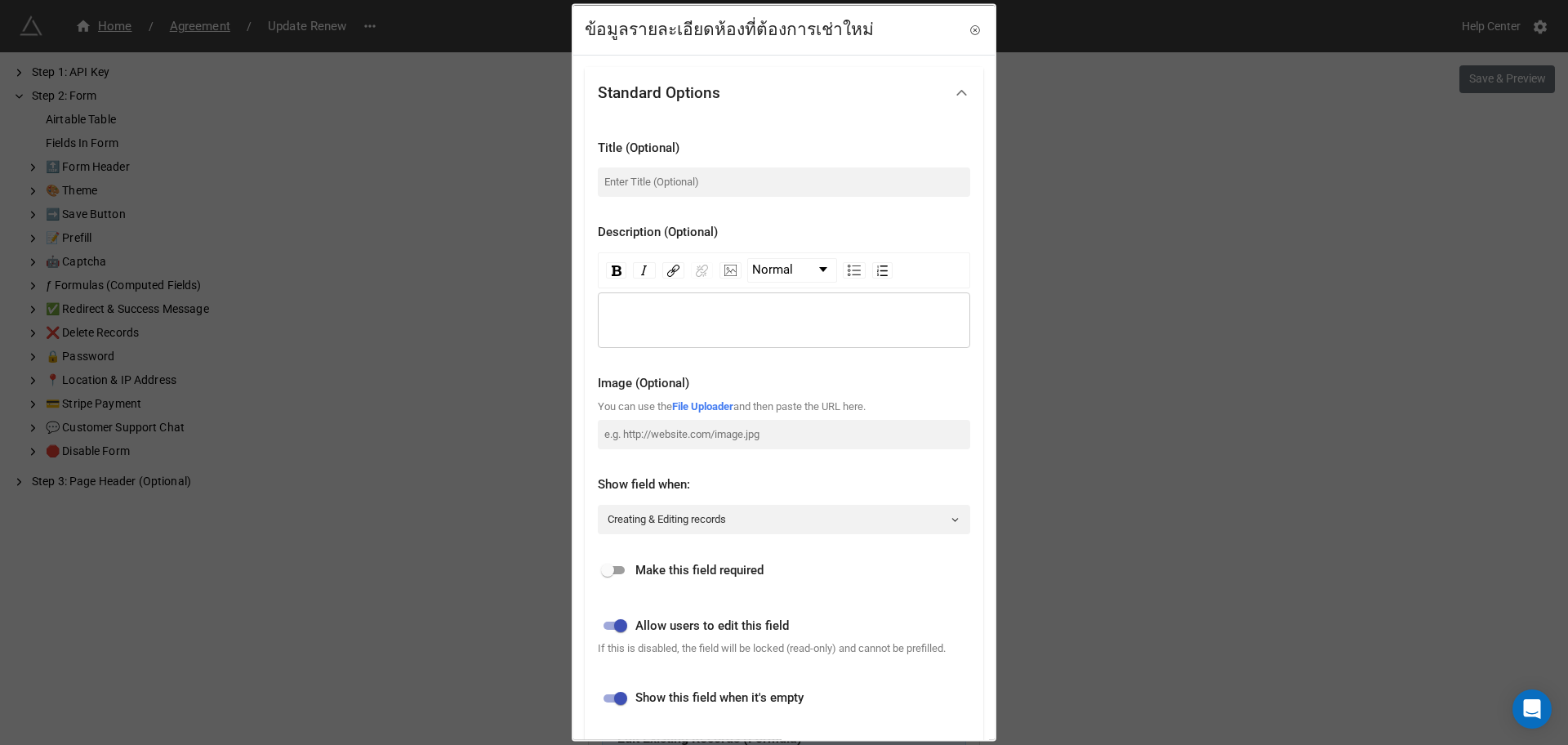
click at [673, 320] on div "rdw-editor" at bounding box center [785, 320] width 357 height 18
click at [615, 559] on div "Make this field required" at bounding box center [784, 565] width 372 height 36
click at [617, 568] on input "checkbox" at bounding box center [607, 570] width 59 height 20
checkbox input "true"
click at [655, 317] on div "เช" at bounding box center [785, 320] width 357 height 18
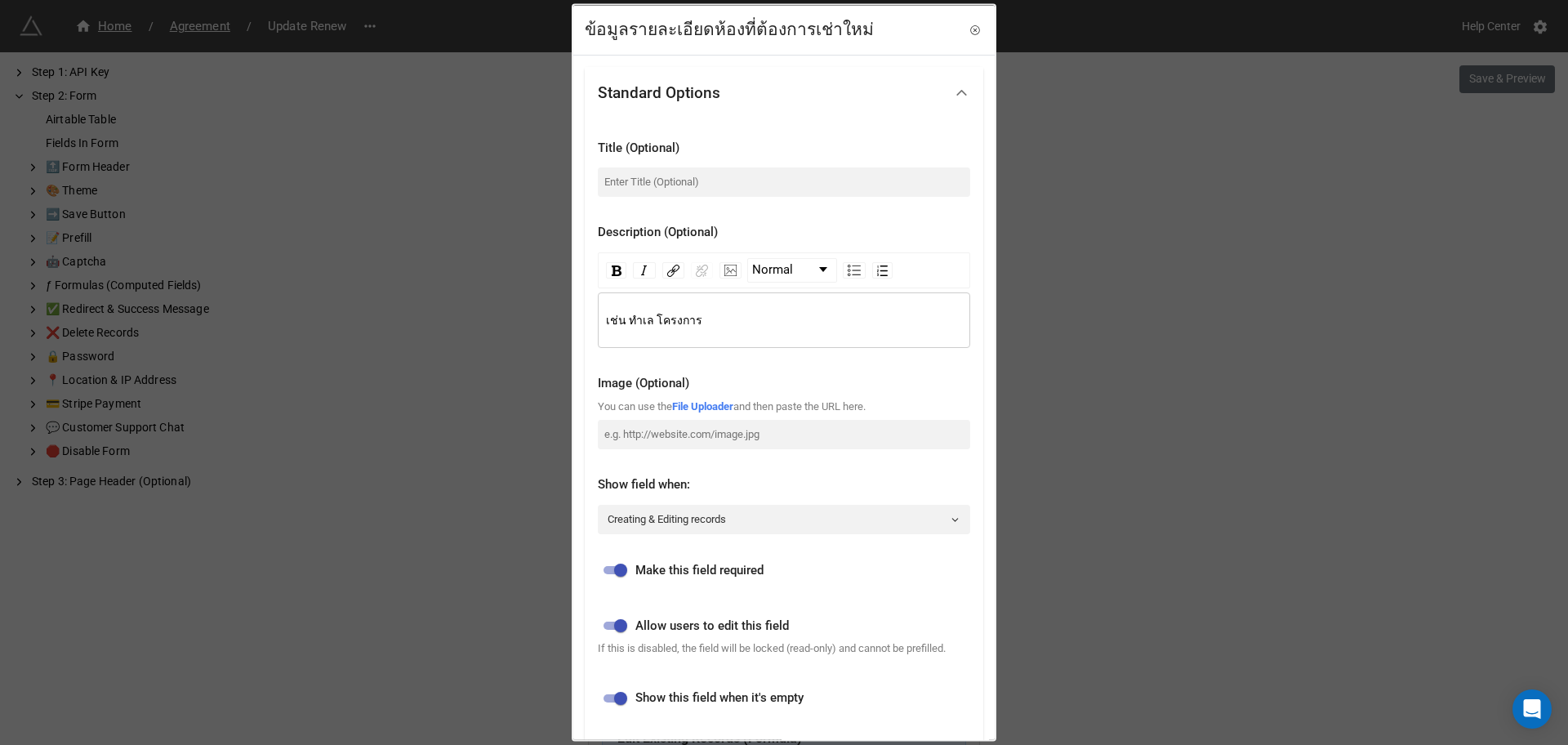
scroll to position [296, 0]
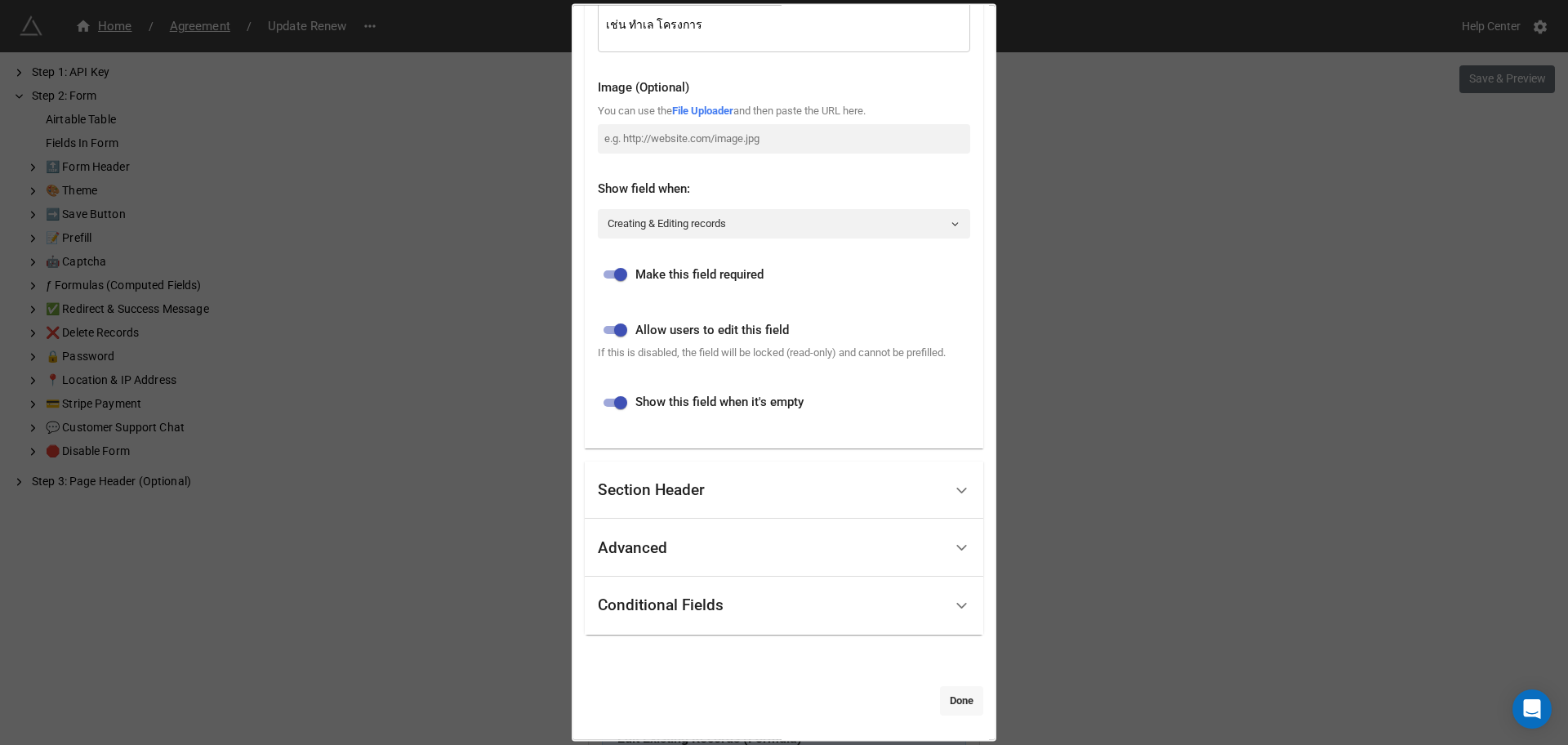
click at [952, 703] on link "Done" at bounding box center [961, 699] width 43 height 30
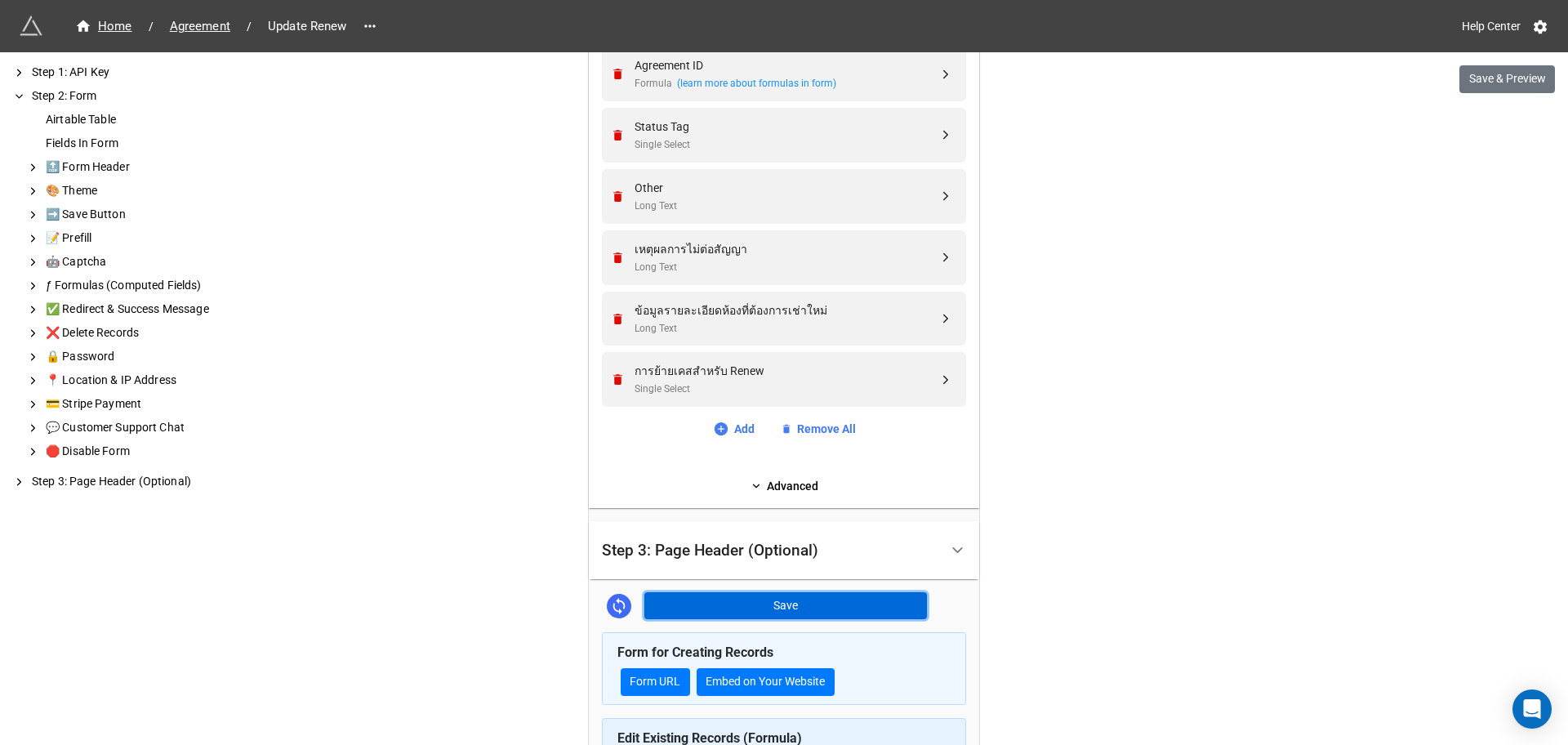
click at [785, 607] on button "Save" at bounding box center [786, 606] width 283 height 28
